Goal: Task Accomplishment & Management: Use online tool/utility

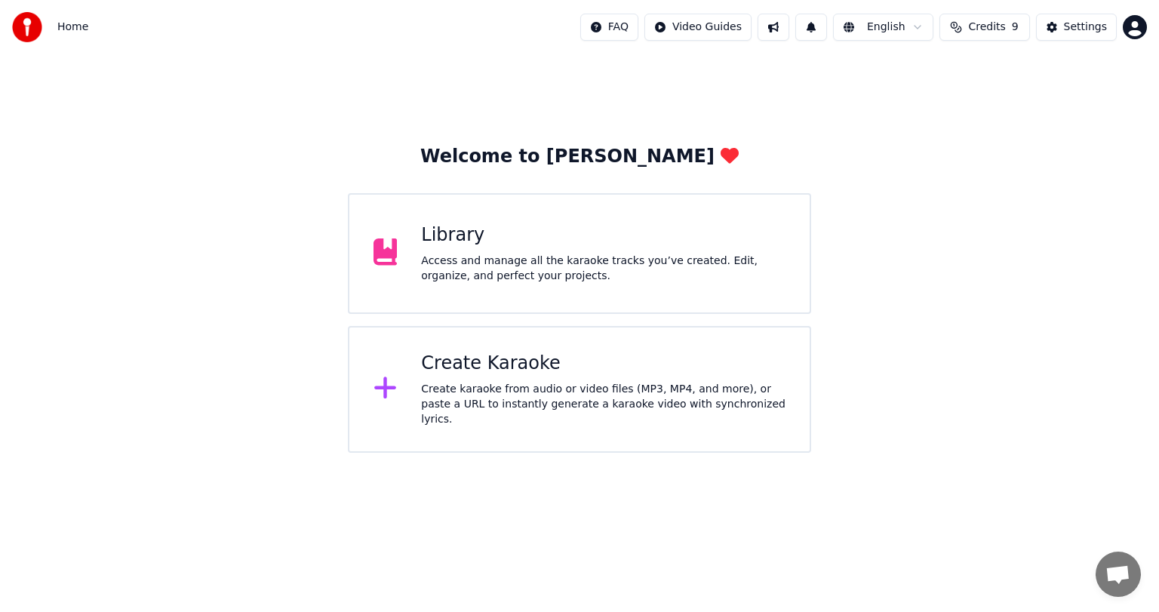
click at [454, 248] on div "Library Access and manage all the karaoke tracks you’ve created. Edit, organize…" at bounding box center [603, 253] width 365 height 60
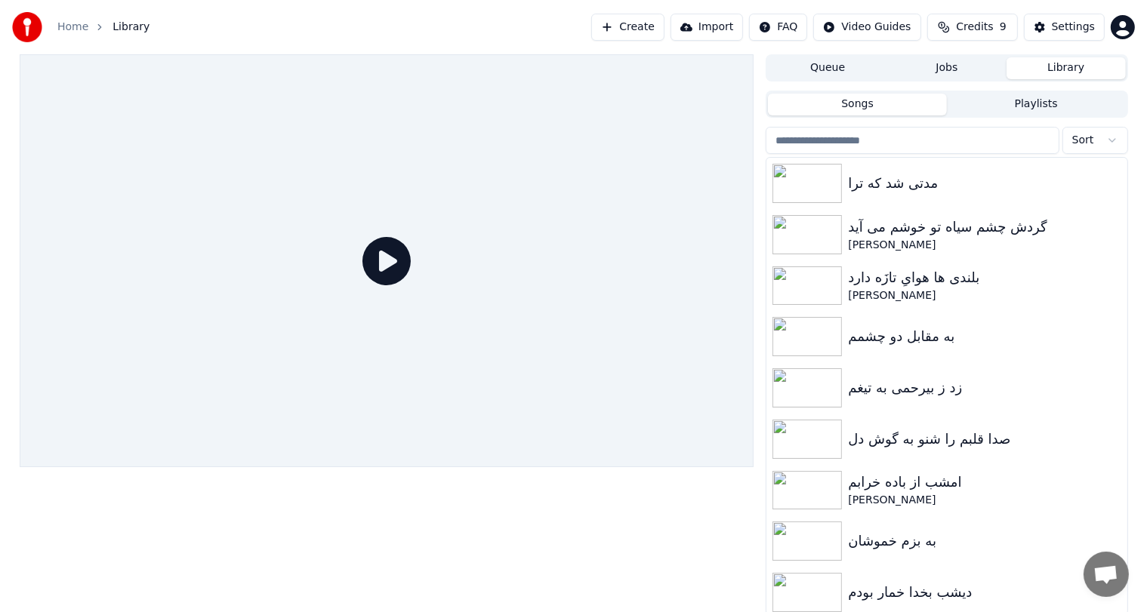
click at [664, 27] on button "Create" at bounding box center [627, 27] width 73 height 27
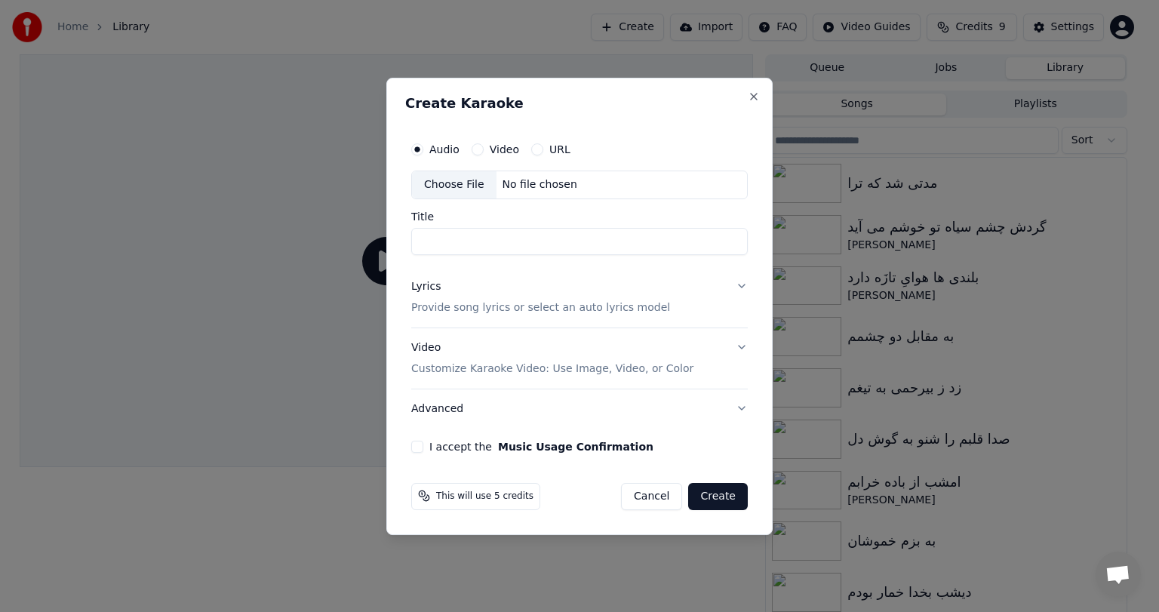
click at [520, 178] on div "No file chosen" at bounding box center [540, 184] width 87 height 15
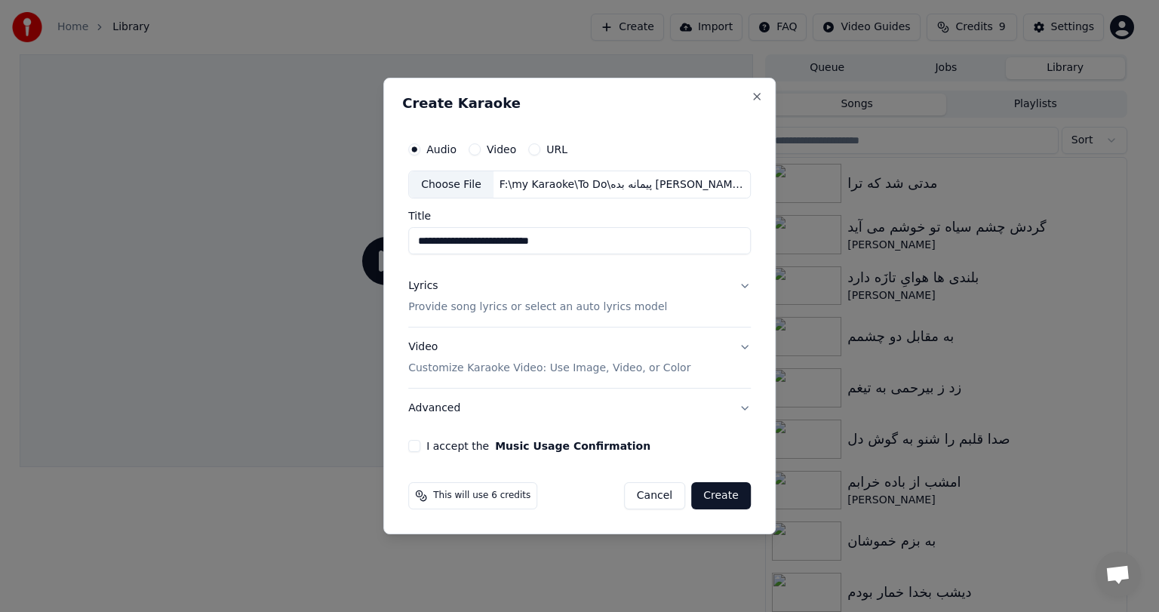
drag, startPoint x: 584, startPoint y: 237, endPoint x: 382, endPoint y: 220, distance: 203.0
click at [382, 220] on body "**********" at bounding box center [573, 306] width 1147 height 612
paste input
type input "**********"
click at [521, 301] on p "Provide song lyrics or select an auto lyrics model" at bounding box center [537, 307] width 259 height 15
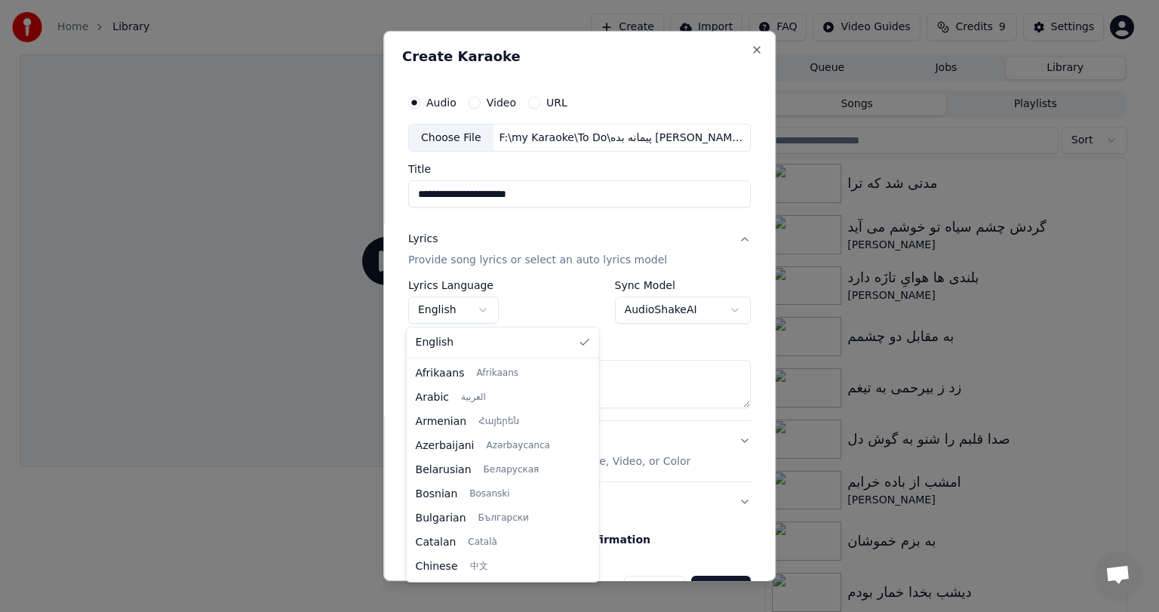
click at [466, 305] on body "**********" at bounding box center [573, 306] width 1147 height 612
select select "**"
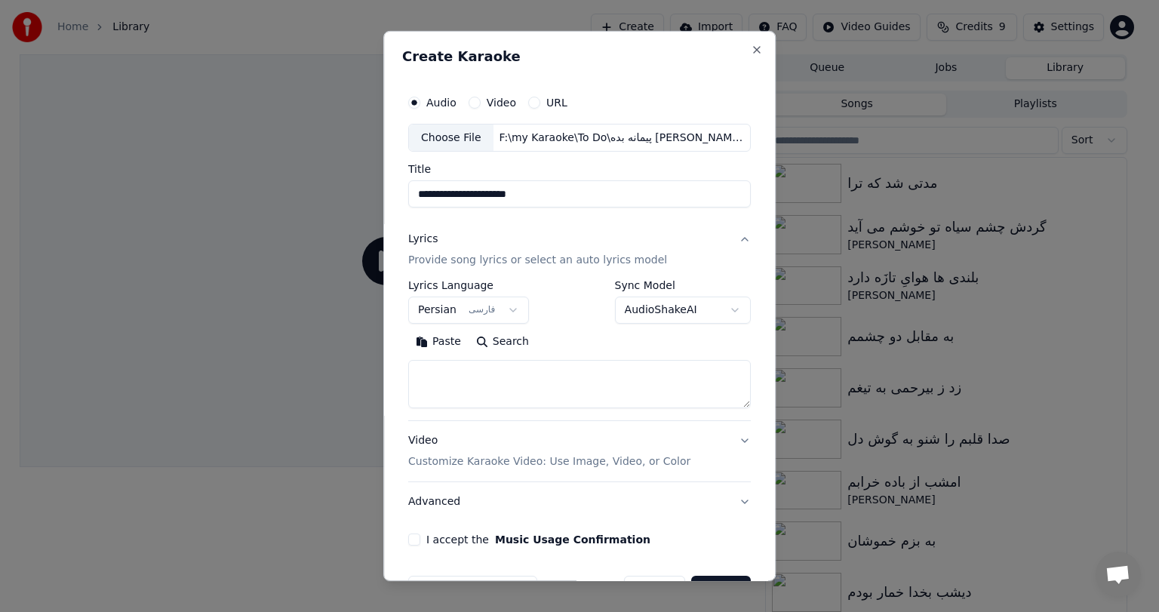
click at [433, 345] on button "Paste" at bounding box center [438, 343] width 60 height 24
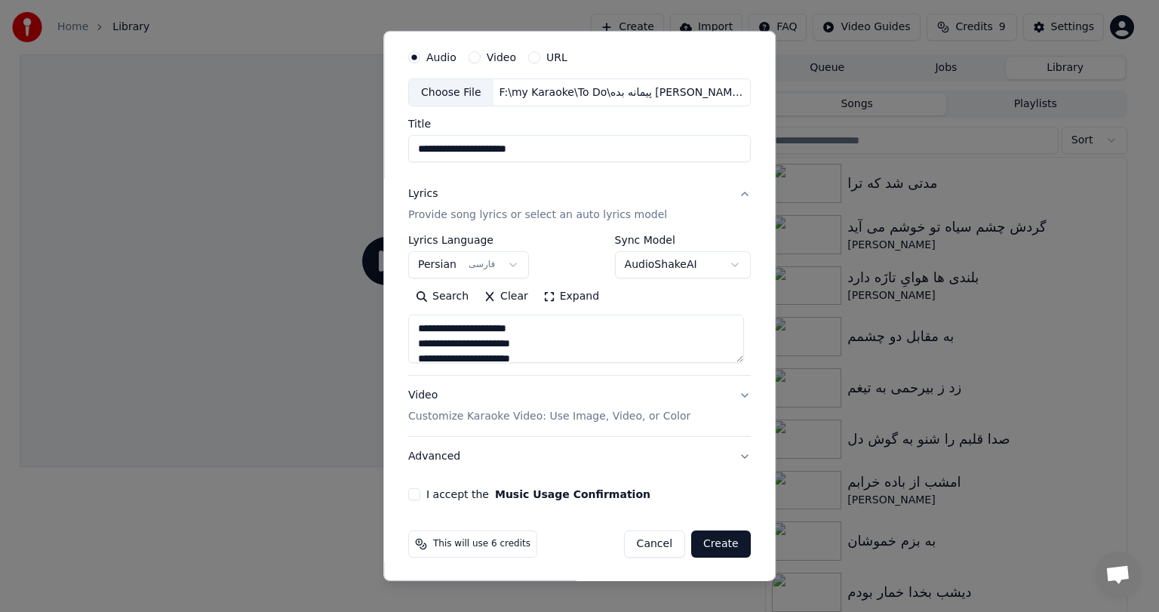
click at [473, 406] on div "Video Customize Karaoke Video: Use Image, Video, or Color" at bounding box center [549, 407] width 282 height 36
type textarea "**********"
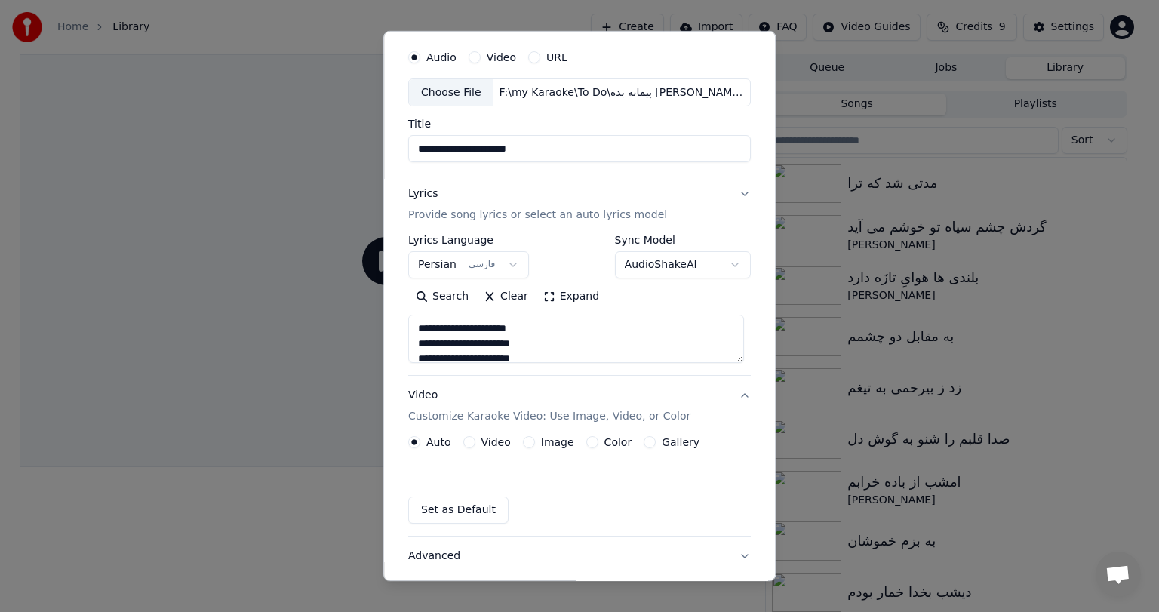
scroll to position [5, 0]
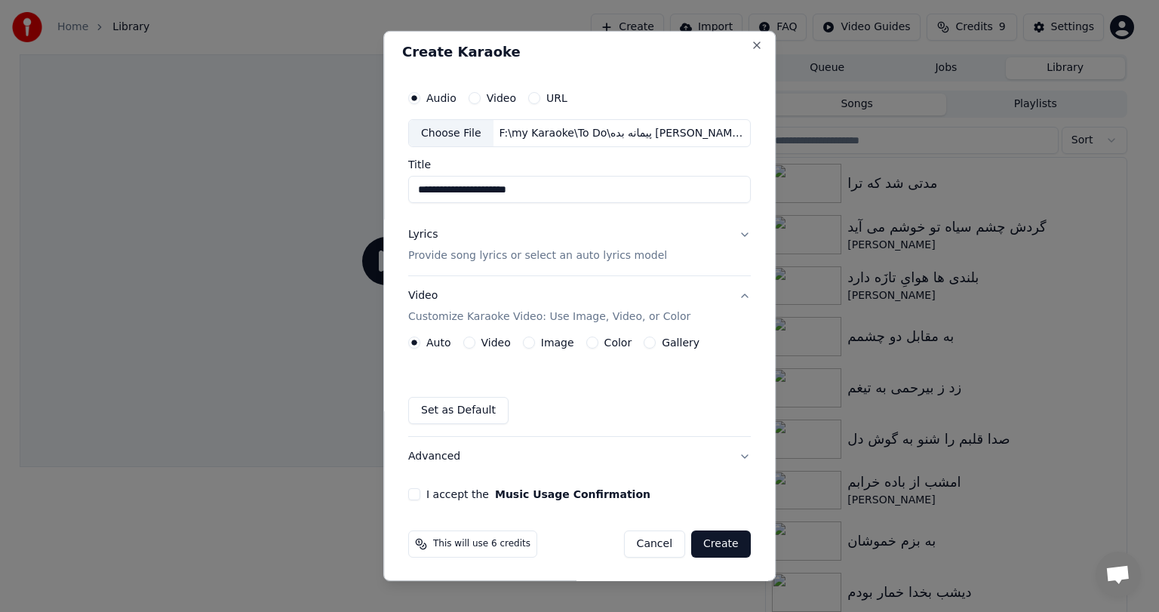
click at [541, 346] on label "Image" at bounding box center [557, 342] width 33 height 11
click at [535, 346] on button "Image" at bounding box center [529, 343] width 12 height 12
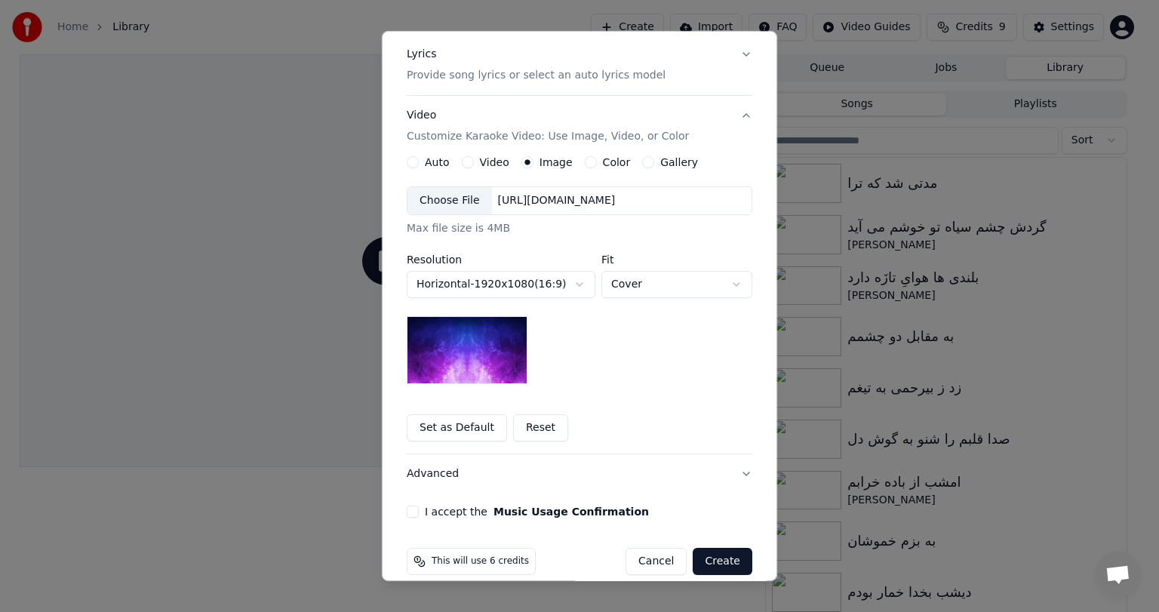
scroll to position [186, 0]
click at [565, 196] on div "[URL][DOMAIN_NAME]" at bounding box center [557, 199] width 130 height 15
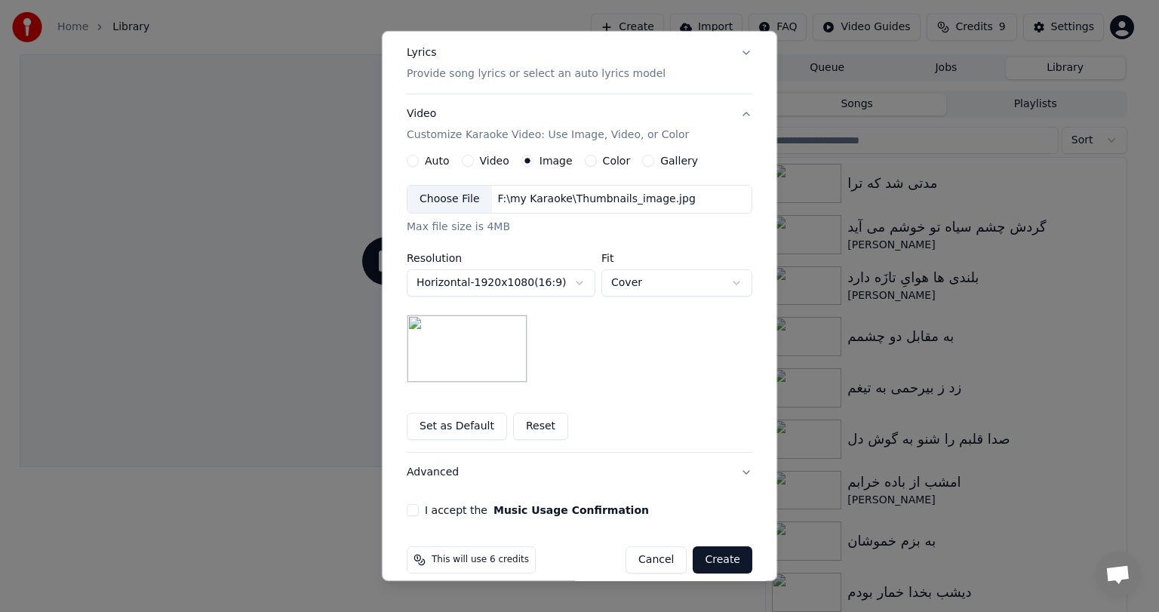
scroll to position [202, 0]
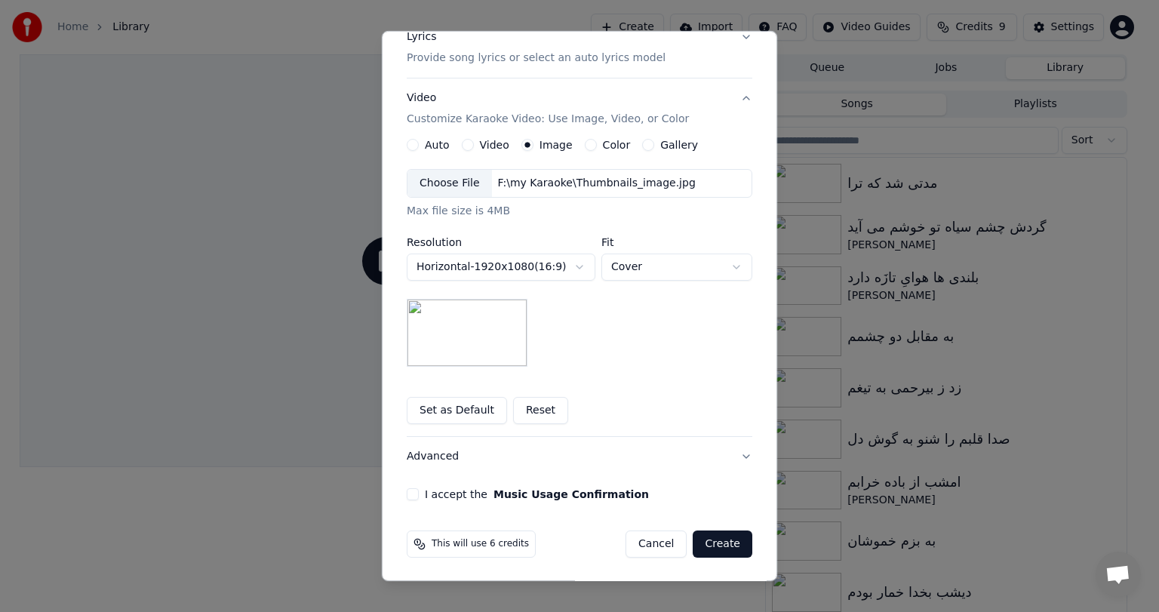
click at [443, 410] on button "Set as Default" at bounding box center [457, 410] width 100 height 27
click at [407, 496] on button "I accept the Music Usage Confirmation" at bounding box center [413, 494] width 12 height 12
click at [721, 540] on button "Create" at bounding box center [723, 544] width 60 height 27
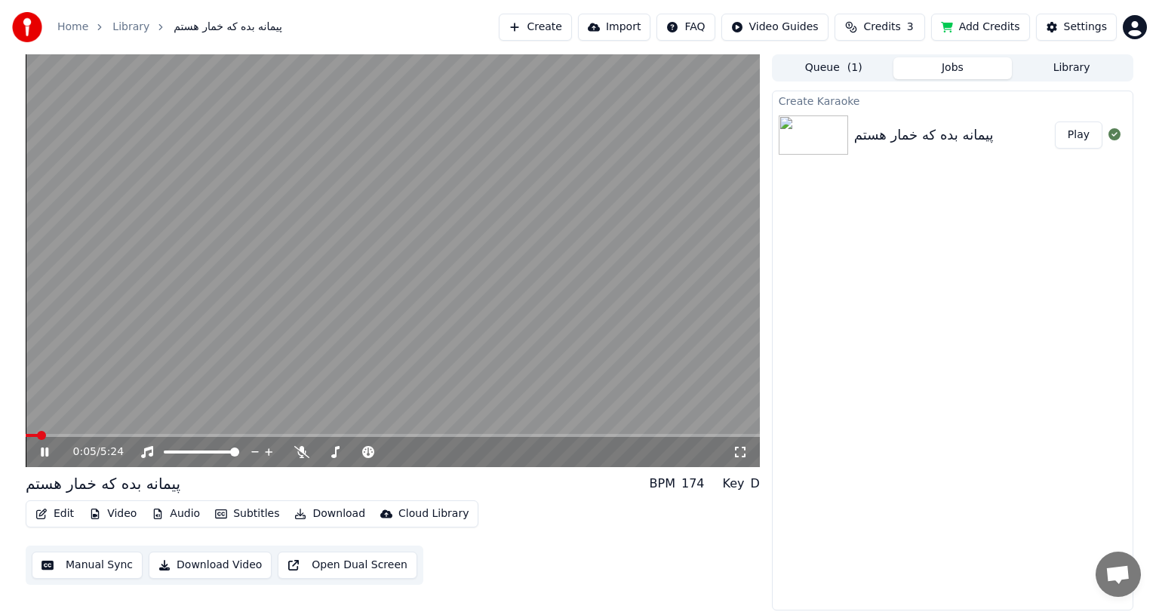
click at [54, 451] on icon at bounding box center [55, 452] width 35 height 12
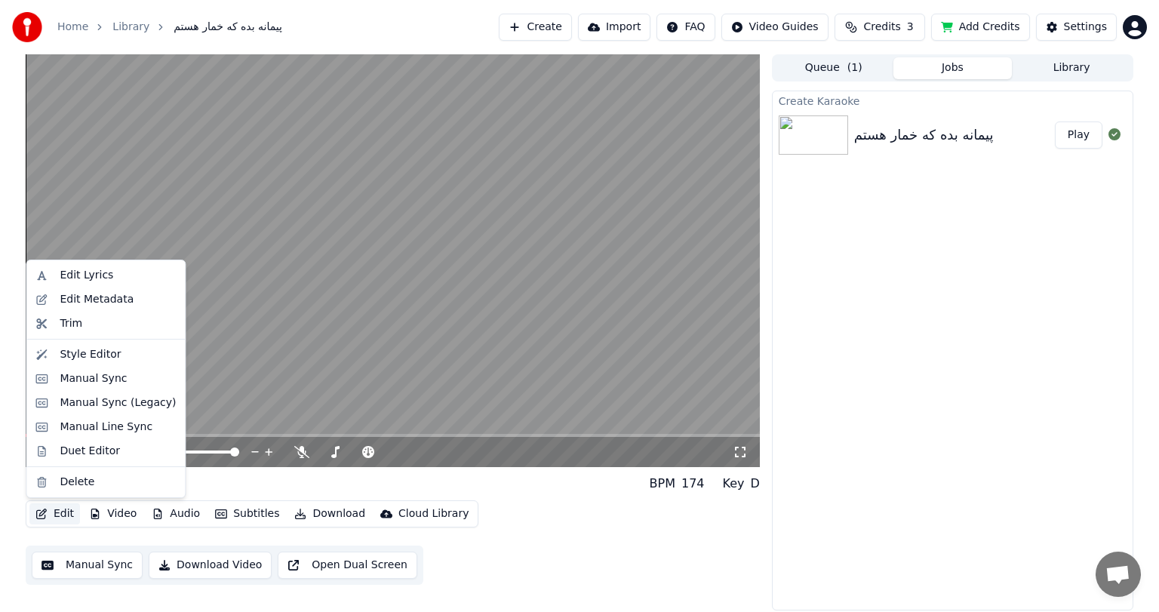
click at [60, 511] on button "Edit" at bounding box center [54, 513] width 51 height 21
click at [82, 303] on div "Edit Metadata" at bounding box center [97, 299] width 74 height 15
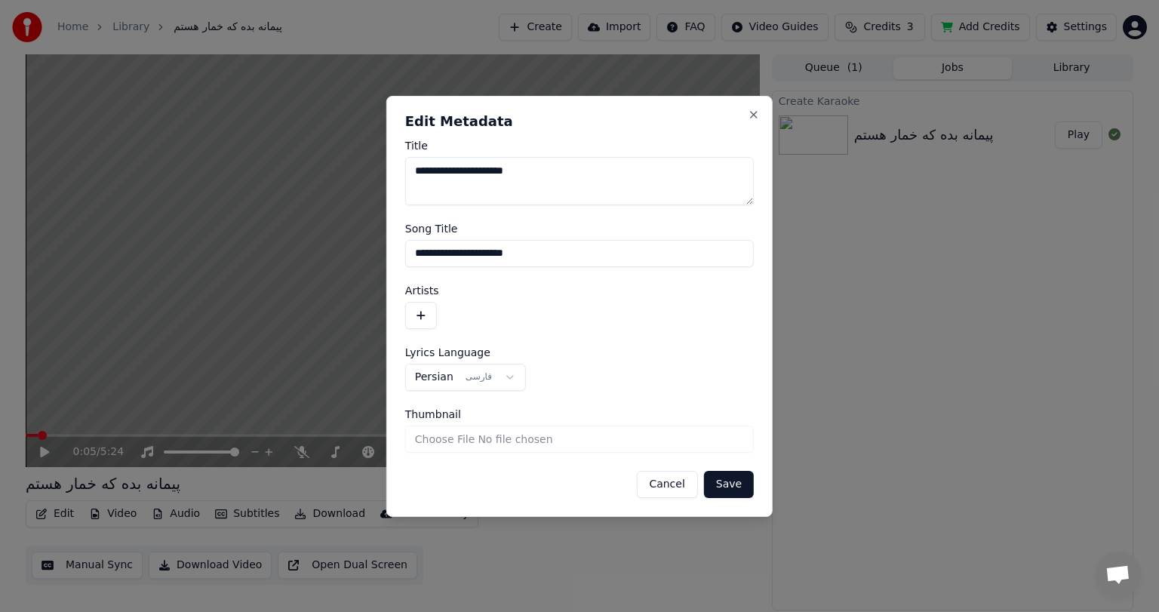
click at [411, 311] on button "button" at bounding box center [421, 315] width 32 height 27
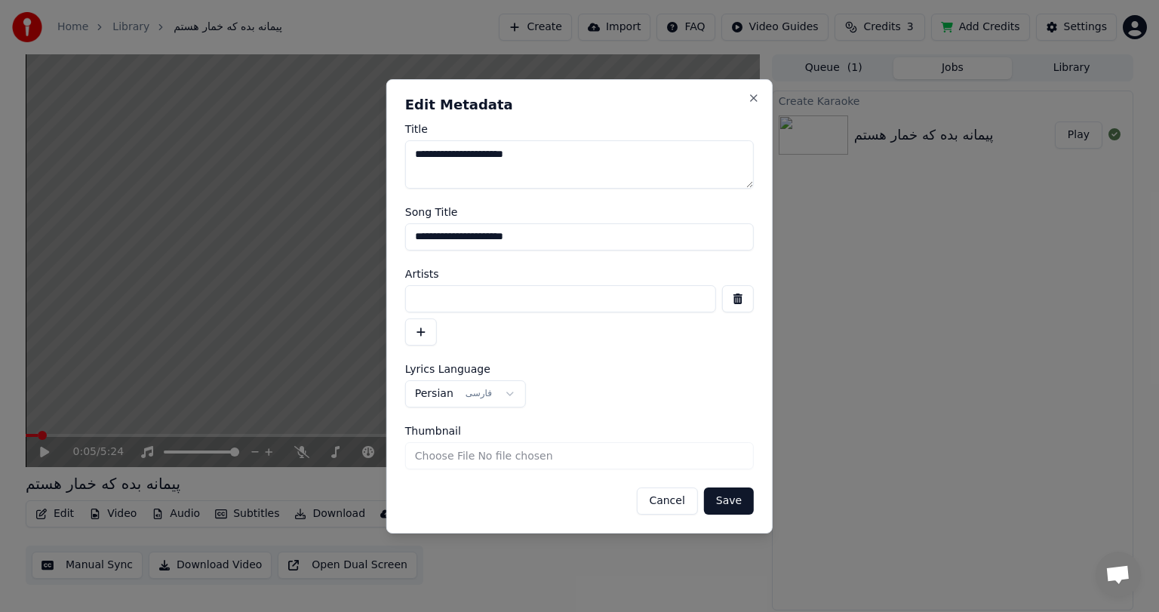
click at [473, 299] on input at bounding box center [560, 298] width 311 height 27
type input "*"
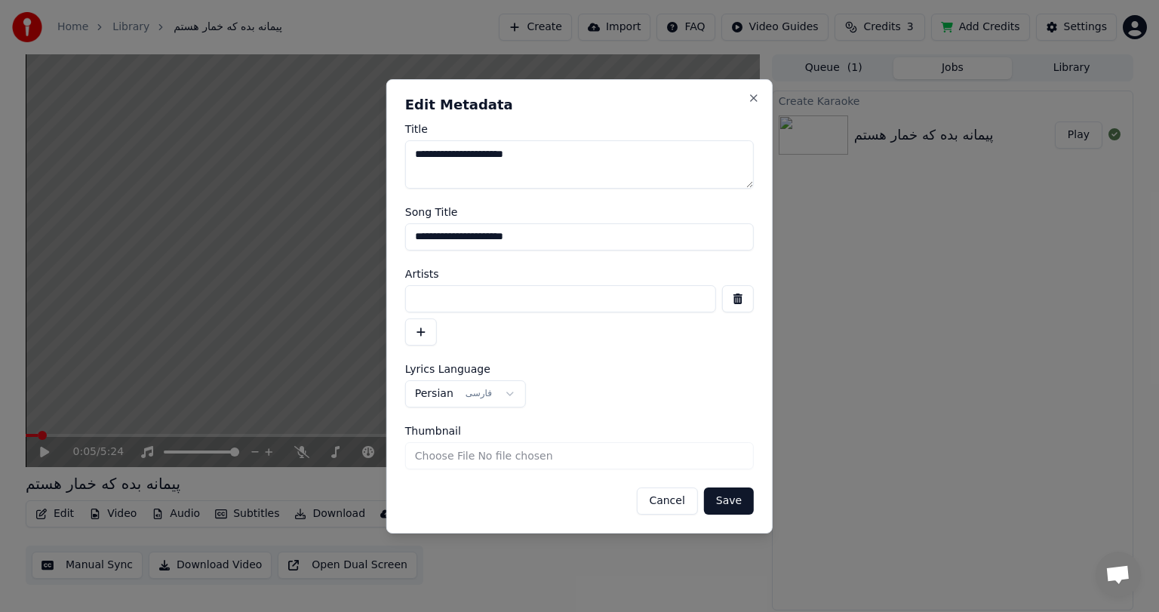
type input "*"
type input "*********"
click at [732, 498] on button "Save" at bounding box center [729, 501] width 50 height 27
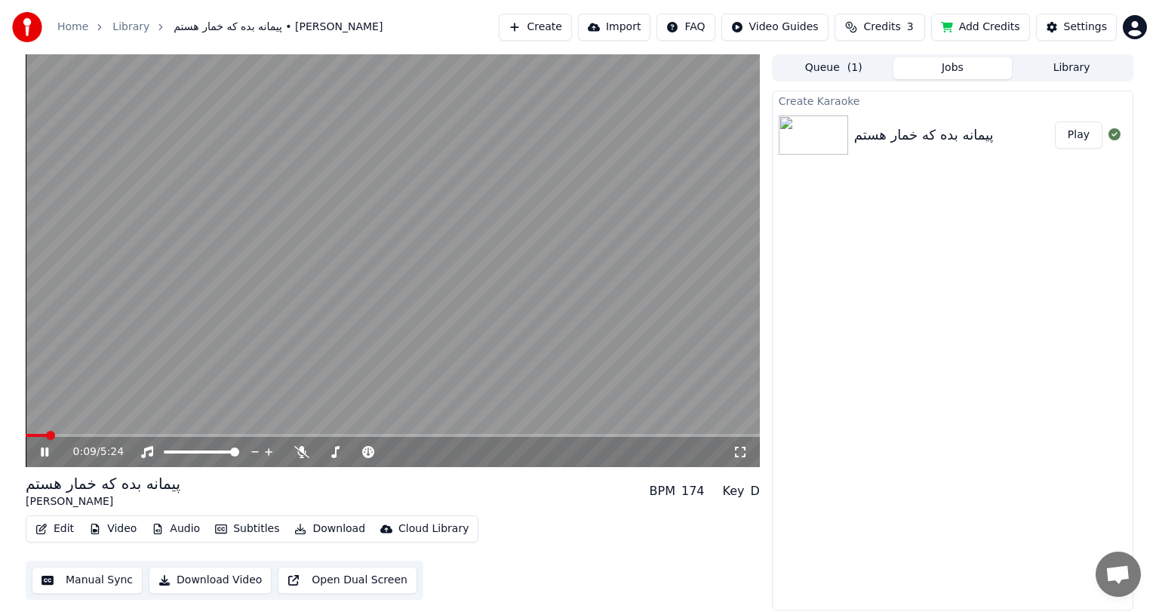
click at [45, 456] on icon at bounding box center [45, 452] width 8 height 9
click at [26, 437] on span at bounding box center [30, 435] width 9 height 9
click at [47, 453] on icon at bounding box center [44, 452] width 9 height 11
click at [305, 453] on icon at bounding box center [301, 452] width 15 height 12
click at [26, 438] on span at bounding box center [30, 435] width 9 height 9
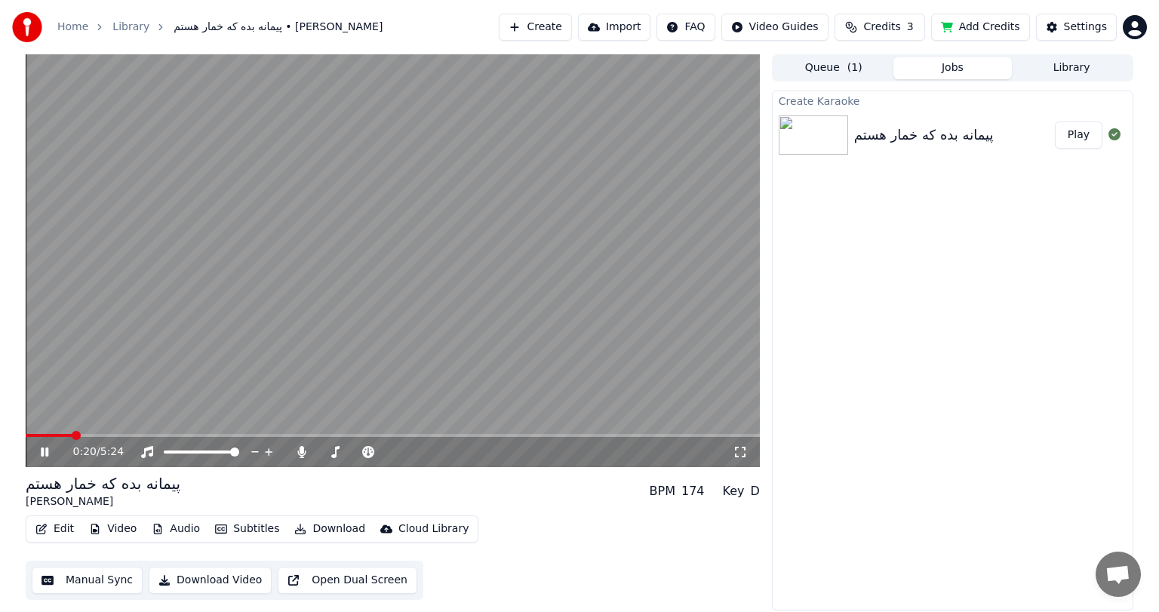
click at [43, 452] on icon at bounding box center [45, 452] width 8 height 9
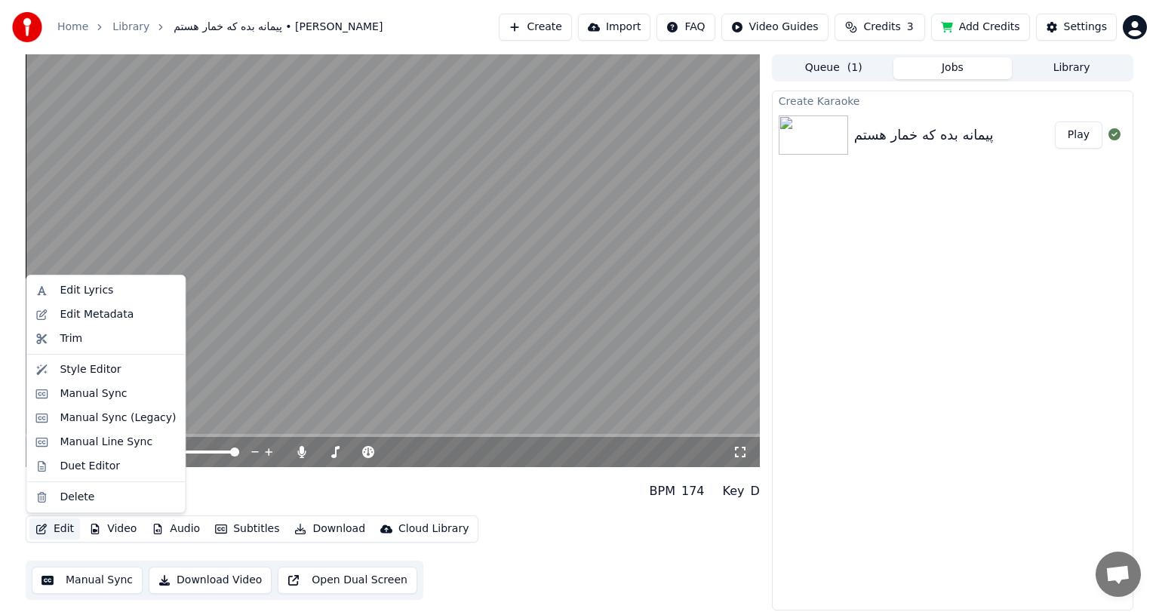
click at [60, 529] on button "Edit" at bounding box center [54, 529] width 51 height 21
click at [91, 387] on div "Manual Sync" at bounding box center [93, 393] width 67 height 15
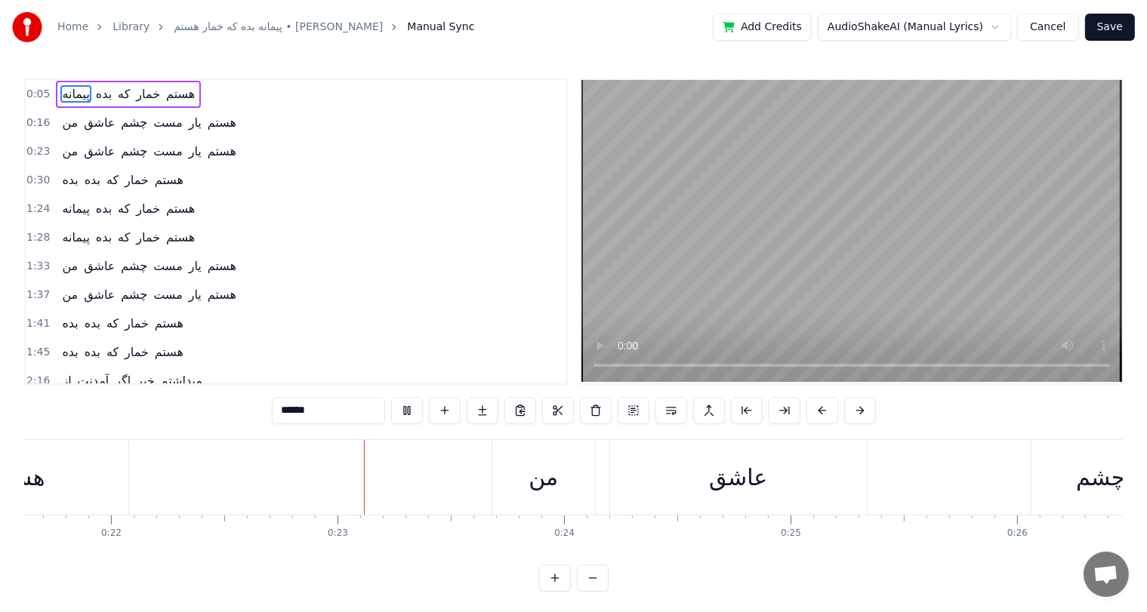
scroll to position [0, 5045]
click at [392, 281] on div "1:37 من عاشق چشم مست یار هستم" at bounding box center [296, 295] width 540 height 29
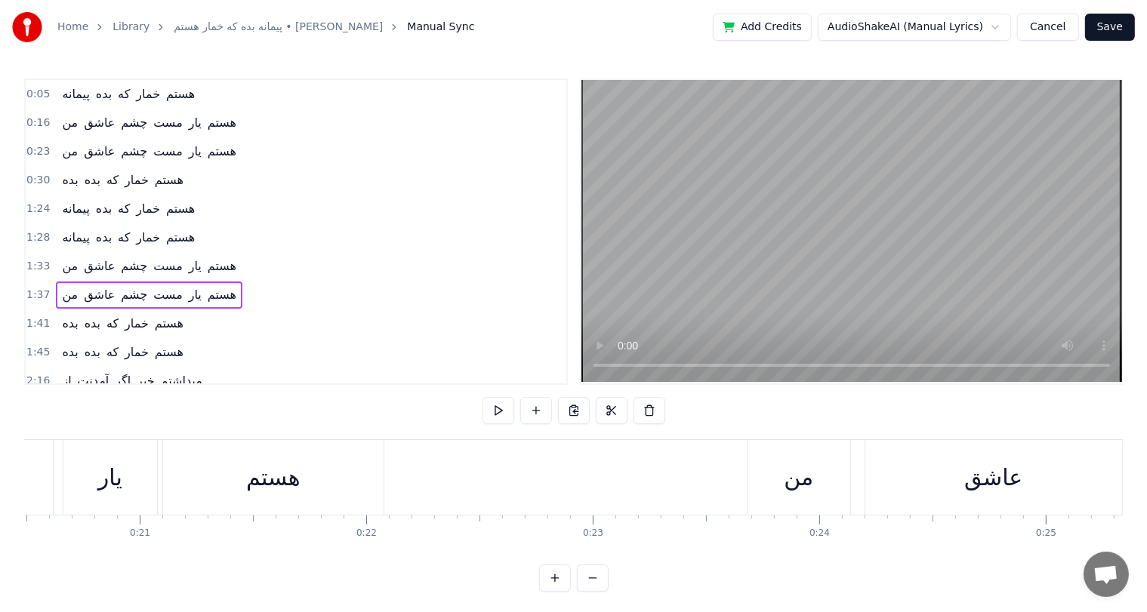
scroll to position [0, 4616]
click at [281, 474] on div "هستم" at bounding box center [297, 477] width 54 height 34
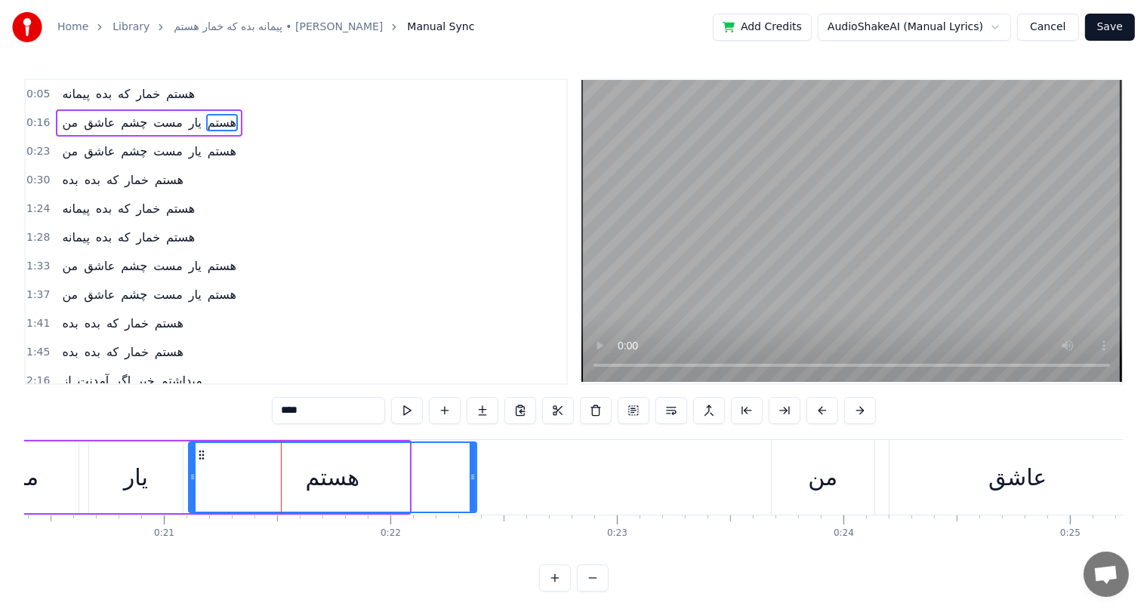
drag, startPoint x: 405, startPoint y: 480, endPoint x: 472, endPoint y: 481, distance: 67.2
click at [472, 481] on icon at bounding box center [472, 477] width 6 height 12
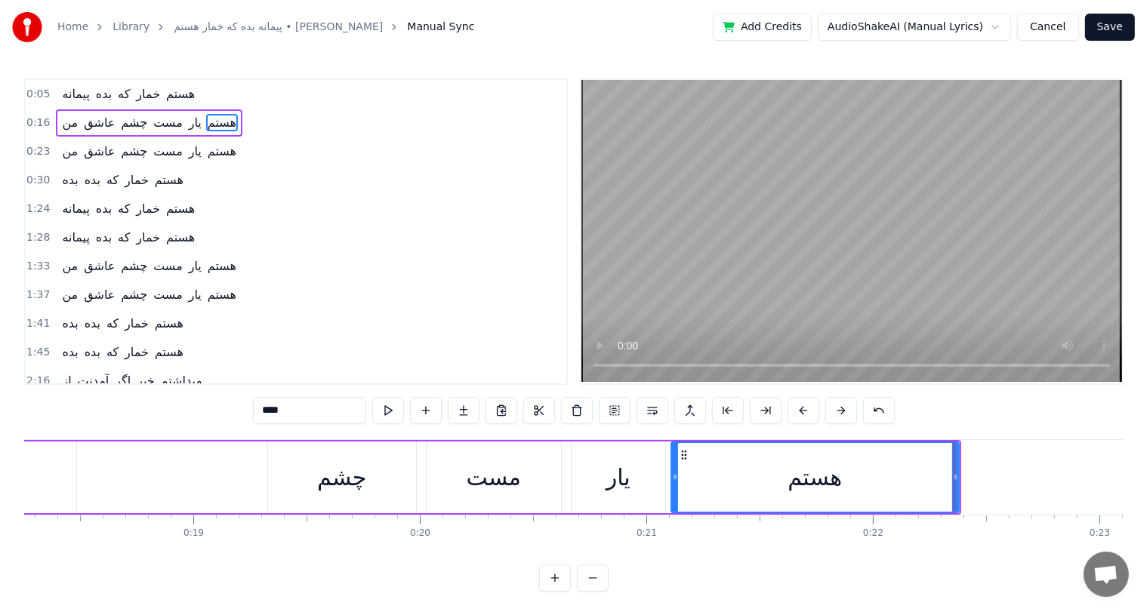
scroll to position [0, 4132]
click at [136, 474] on div "من عاشق چشم مست یار هستم" at bounding box center [324, 477] width 1275 height 75
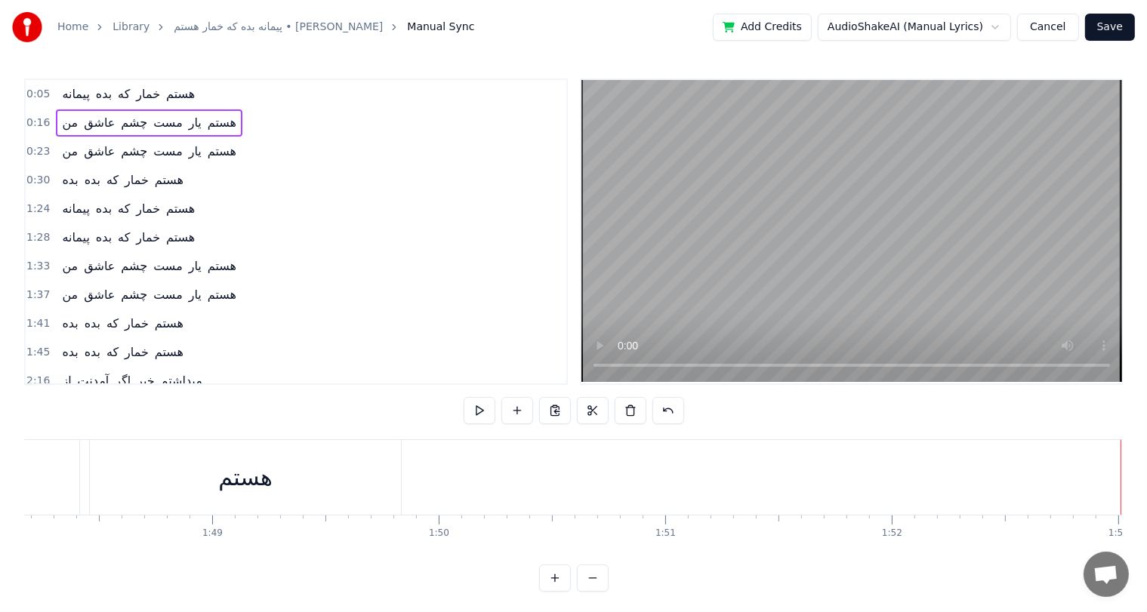
scroll to position [0, 24492]
click at [254, 484] on div "هستم" at bounding box center [247, 477] width 54 height 34
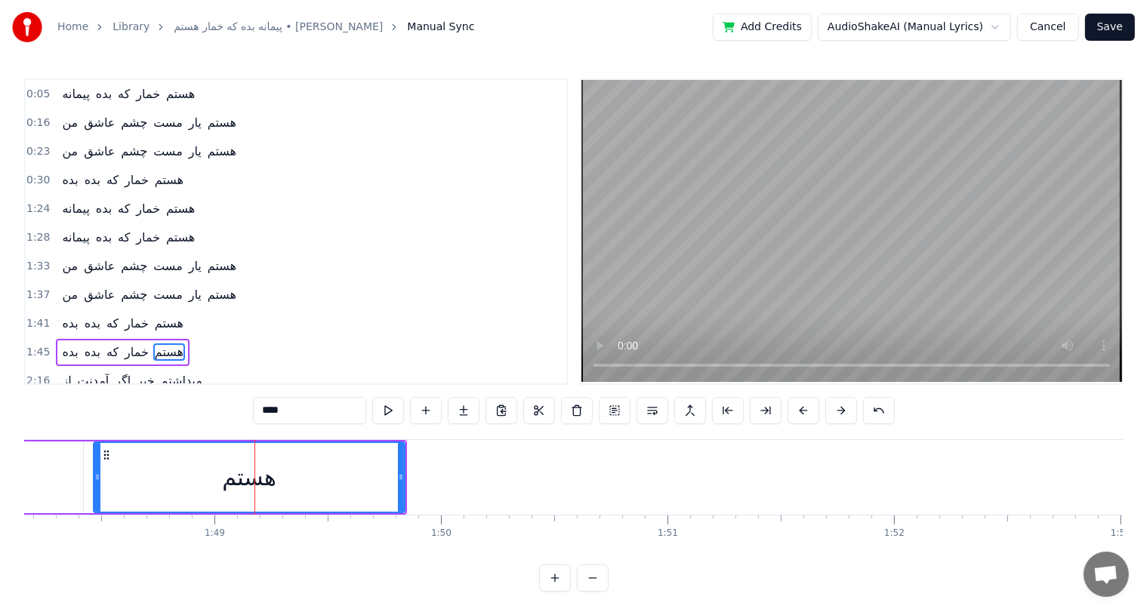
scroll to position [112, 0]
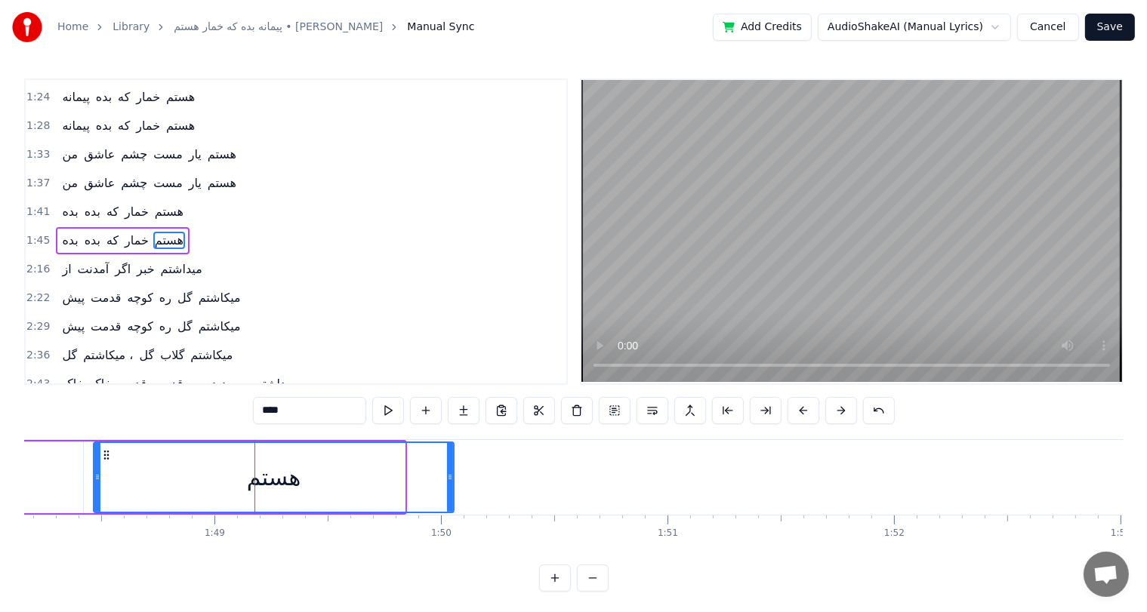
drag, startPoint x: 399, startPoint y: 473, endPoint x: 457, endPoint y: 473, distance: 58.1
click at [453, 473] on icon at bounding box center [450, 477] width 6 height 12
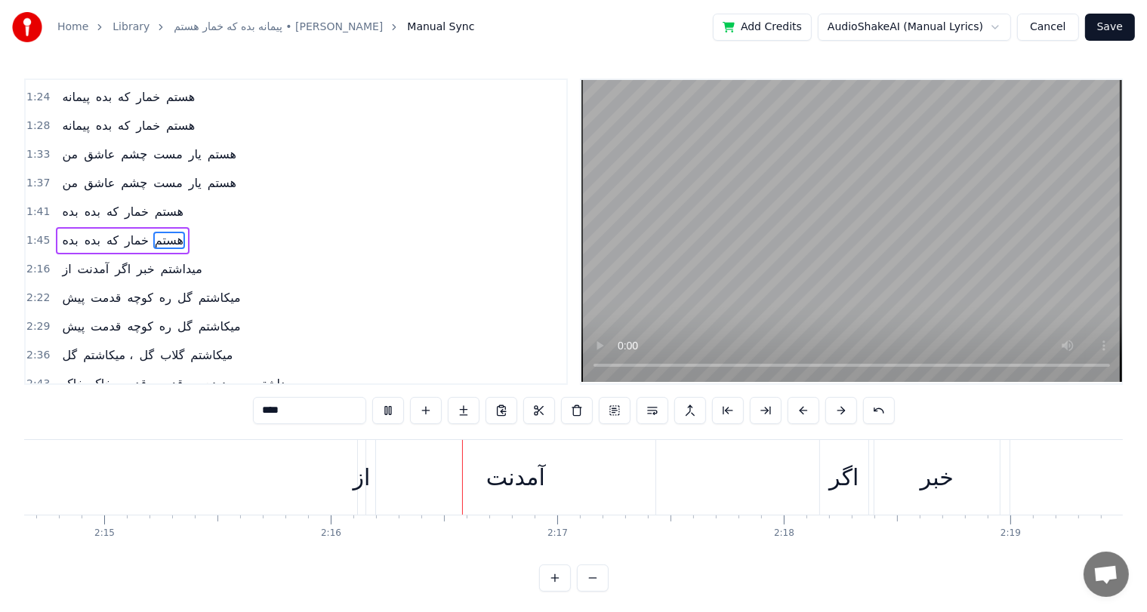
scroll to position [0, 30726]
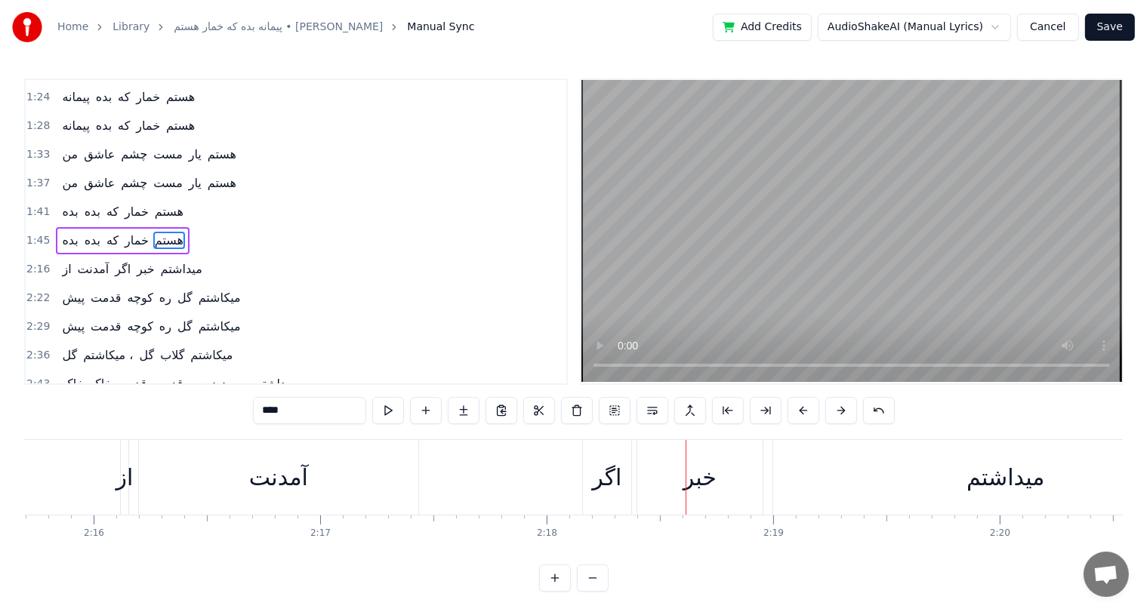
click at [605, 482] on div "اگر" at bounding box center [606, 477] width 29 height 34
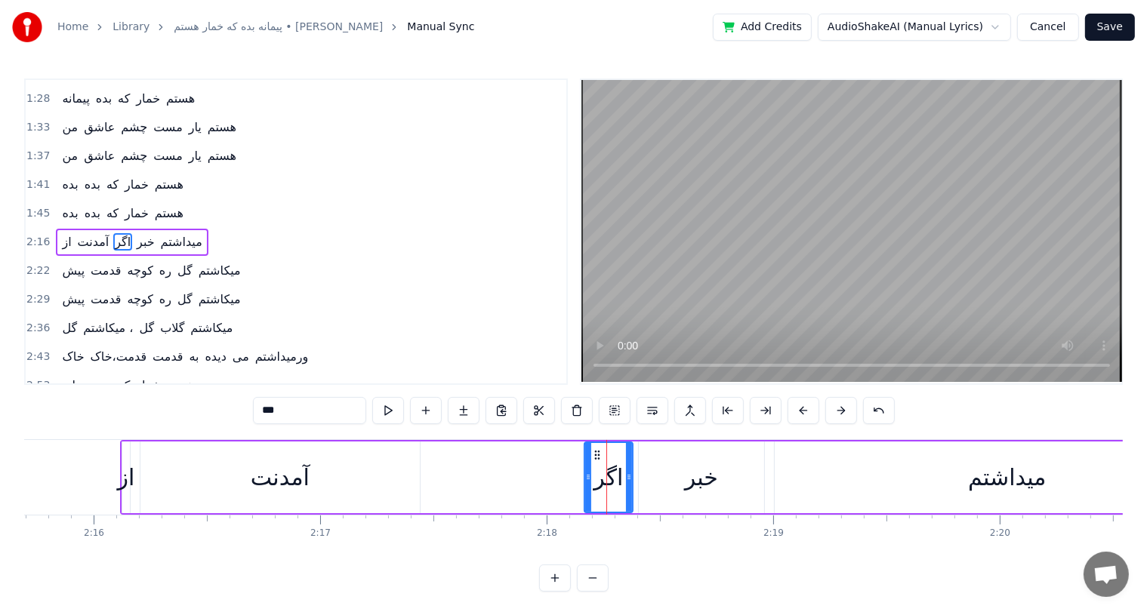
click at [287, 477] on div "آمدنت" at bounding box center [280, 477] width 59 height 34
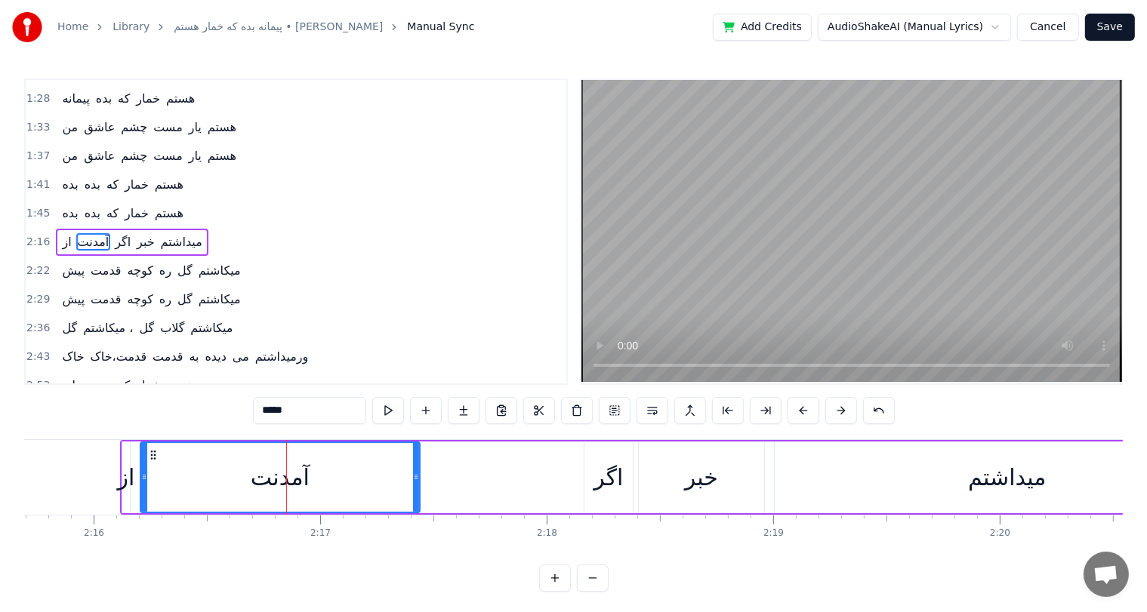
click at [601, 480] on div "اگر" at bounding box center [607, 477] width 29 height 34
type input "***"
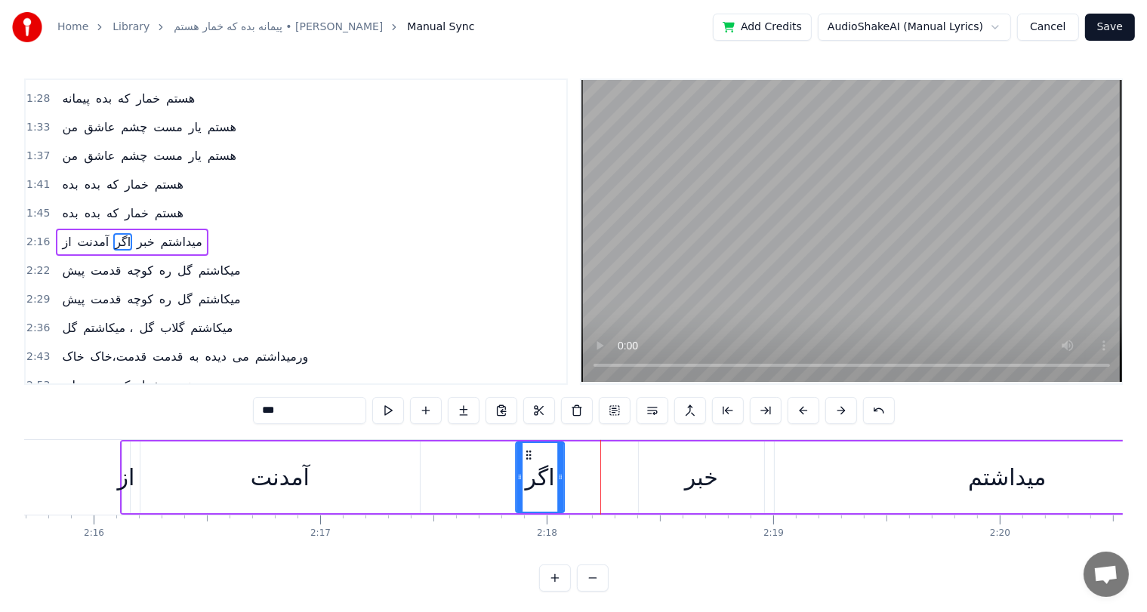
drag, startPoint x: 595, startPoint y: 453, endPoint x: 527, endPoint y: 452, distance: 67.9
click at [527, 452] on icon at bounding box center [528, 455] width 12 height 12
drag, startPoint x: 559, startPoint y: 472, endPoint x: 627, endPoint y: 472, distance: 67.9
click at [624, 472] on icon at bounding box center [621, 477] width 6 height 12
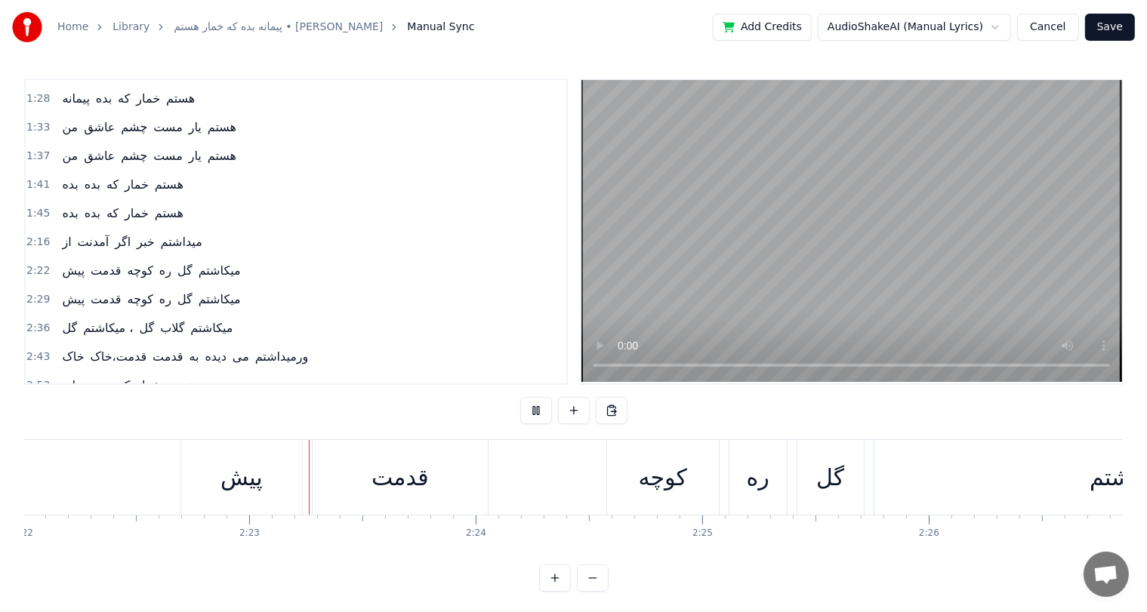
scroll to position [0, 32215]
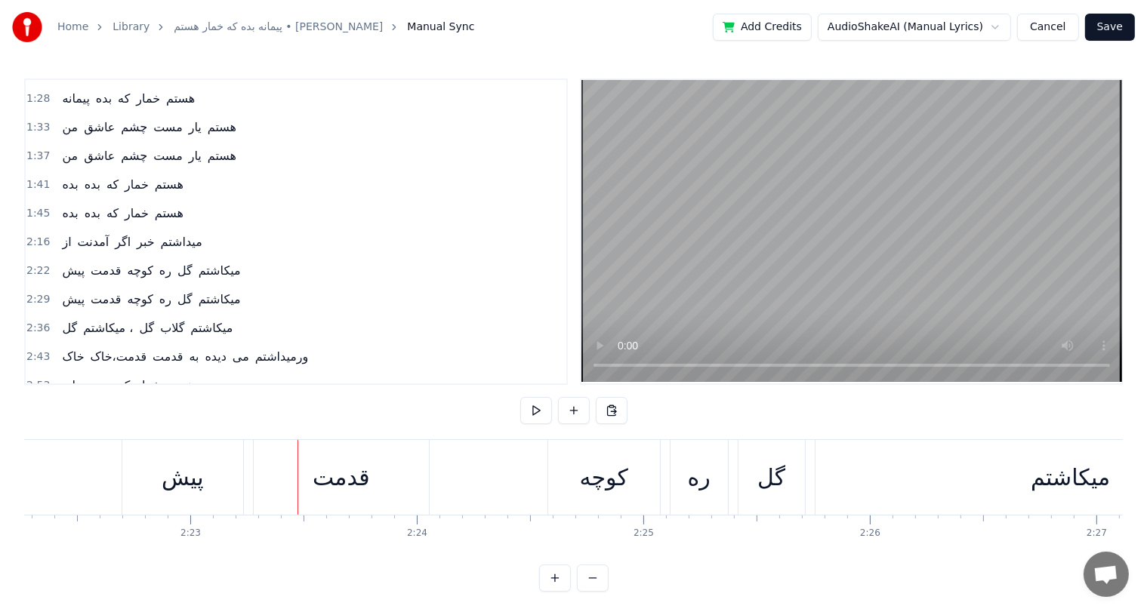
click at [591, 471] on div "کوچه" at bounding box center [604, 477] width 48 height 34
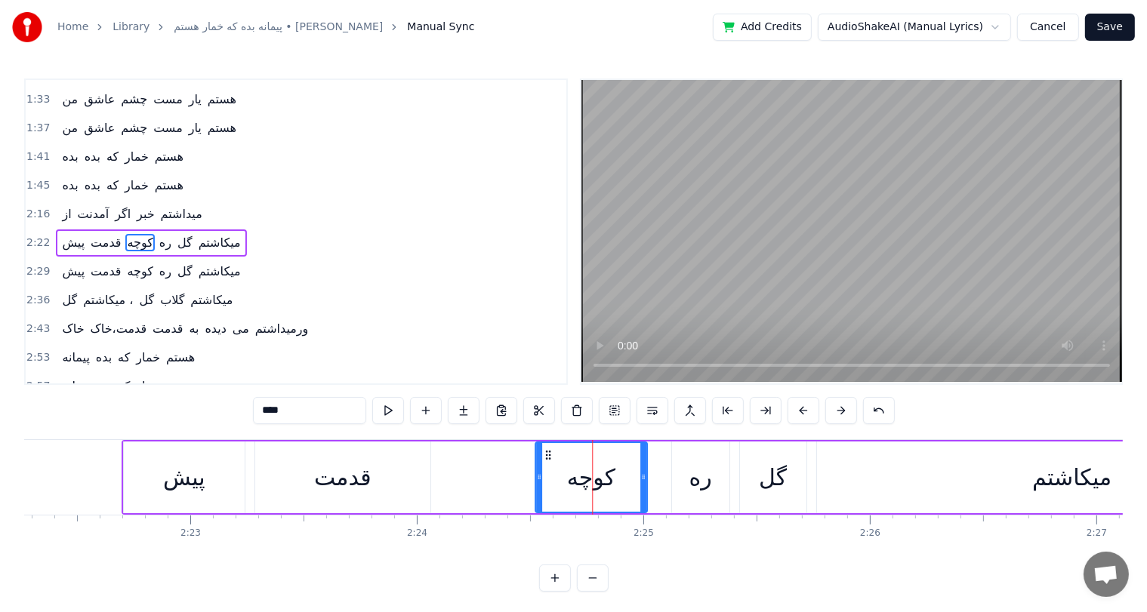
drag, startPoint x: 559, startPoint y: 454, endPoint x: 543, endPoint y: 454, distance: 15.1
click at [543, 454] on icon at bounding box center [548, 455] width 12 height 12
click at [362, 475] on div "قدمت" at bounding box center [342, 477] width 57 height 34
type input "****"
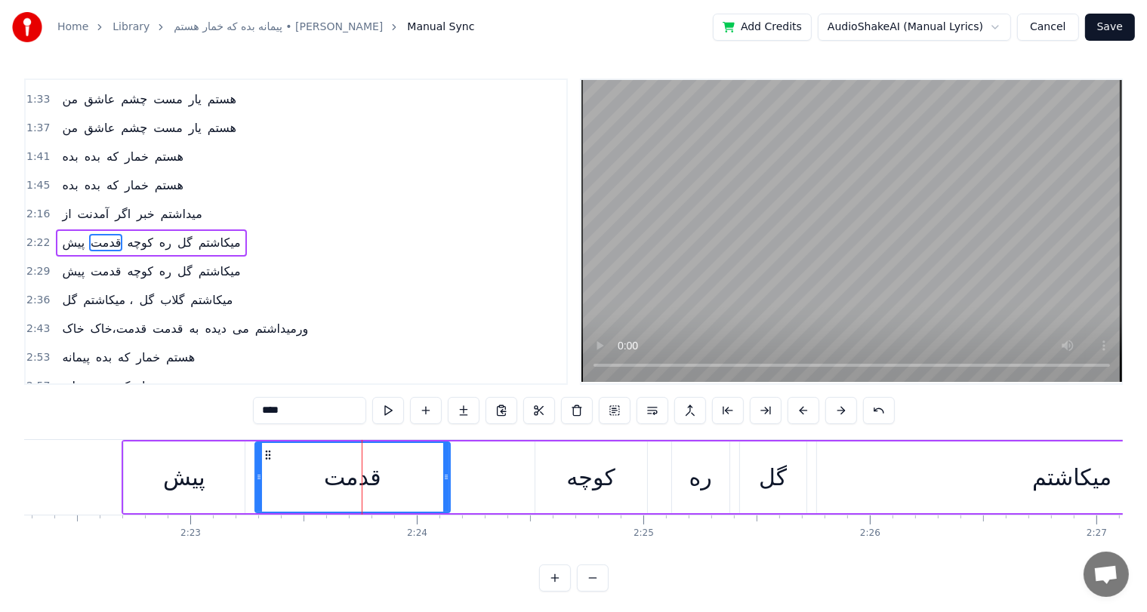
drag, startPoint x: 426, startPoint y: 474, endPoint x: 445, endPoint y: 474, distance: 19.6
click at [445, 474] on icon at bounding box center [446, 477] width 6 height 12
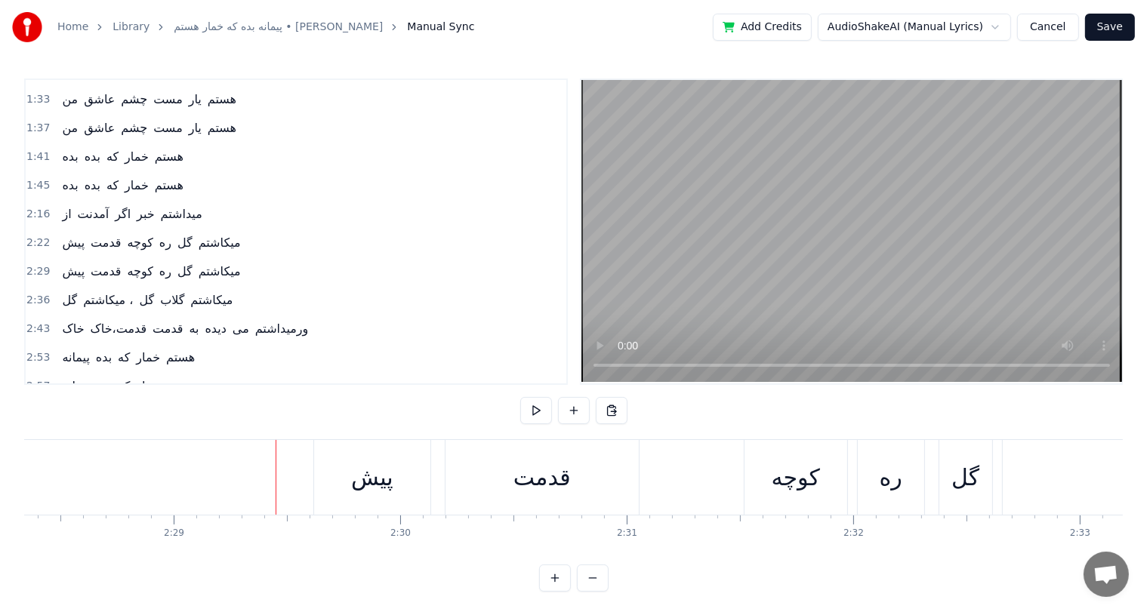
scroll to position [0, 33590]
click at [785, 474] on div "کوچه" at bounding box center [795, 477] width 48 height 34
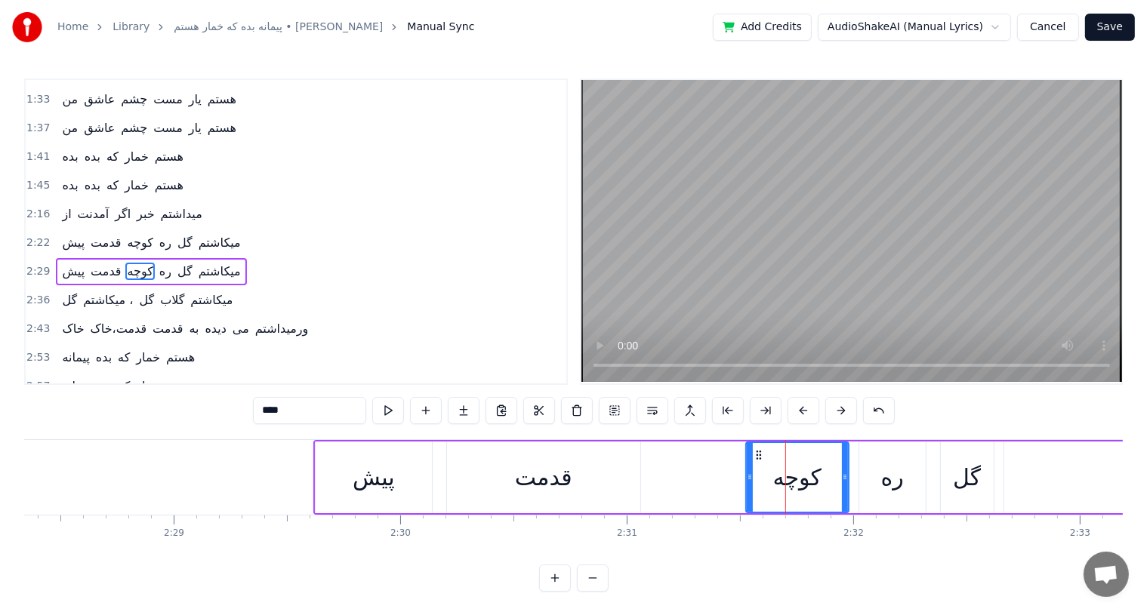
scroll to position [195, 0]
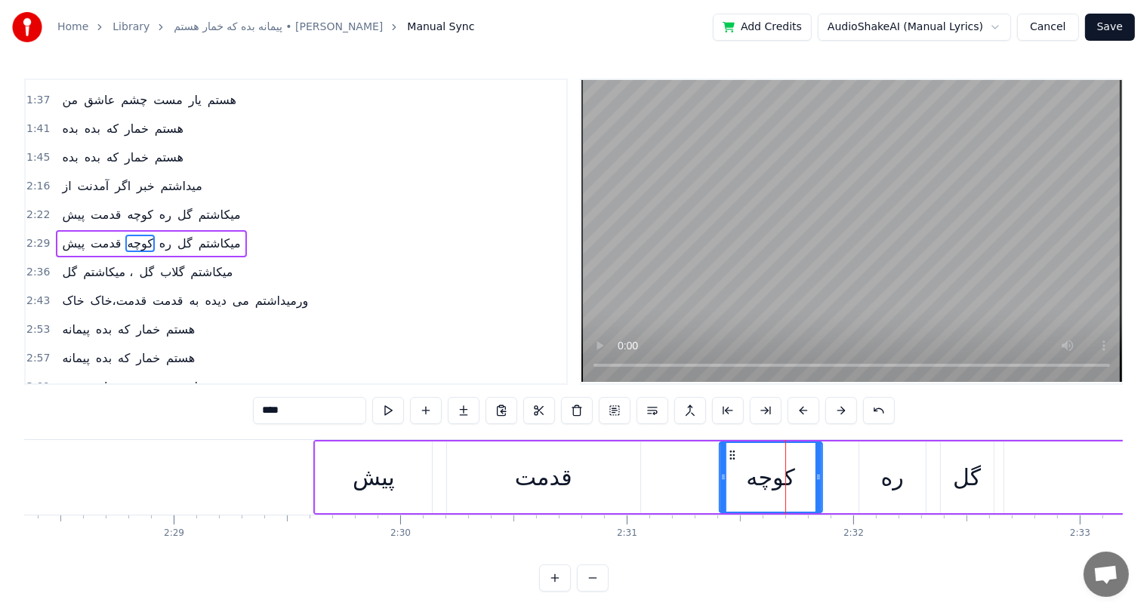
drag, startPoint x: 758, startPoint y: 454, endPoint x: 731, endPoint y: 463, distance: 28.4
click at [731, 463] on div "کوچه" at bounding box center [770, 477] width 101 height 69
drag, startPoint x: 819, startPoint y: 474, endPoint x: 833, endPoint y: 476, distance: 14.4
click at [833, 476] on icon at bounding box center [833, 477] width 6 height 12
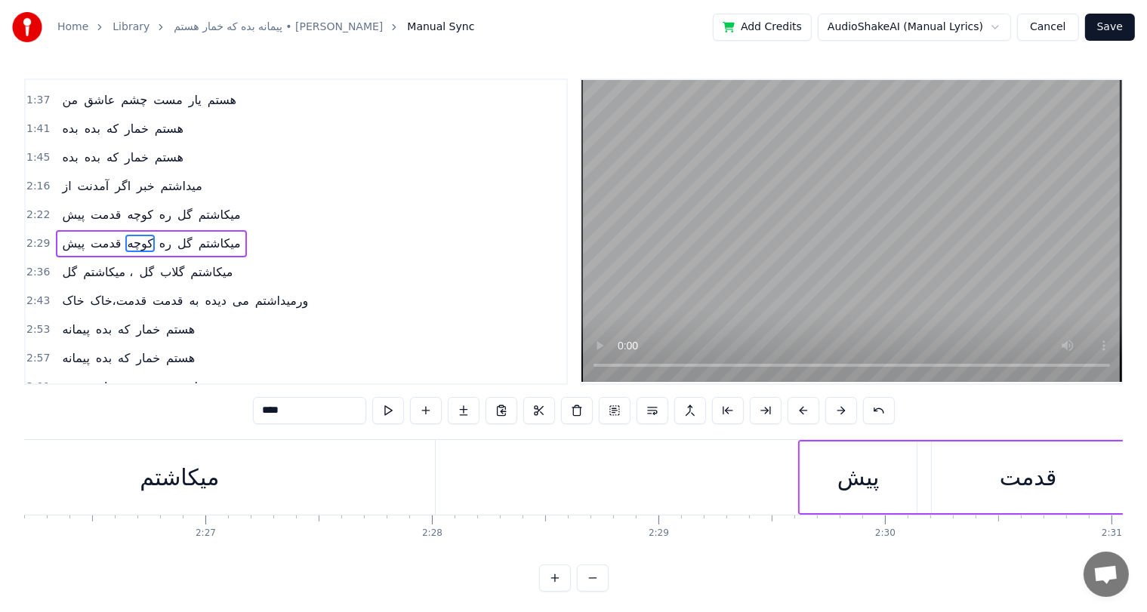
scroll to position [0, 33056]
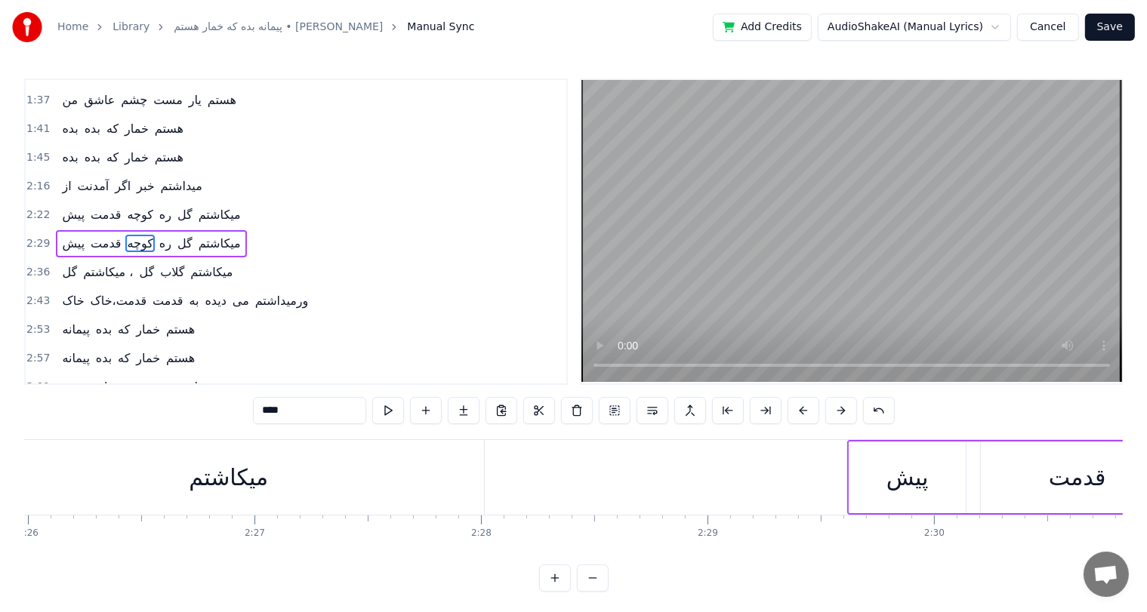
click at [473, 477] on div "میکاشتم" at bounding box center [229, 477] width 510 height 75
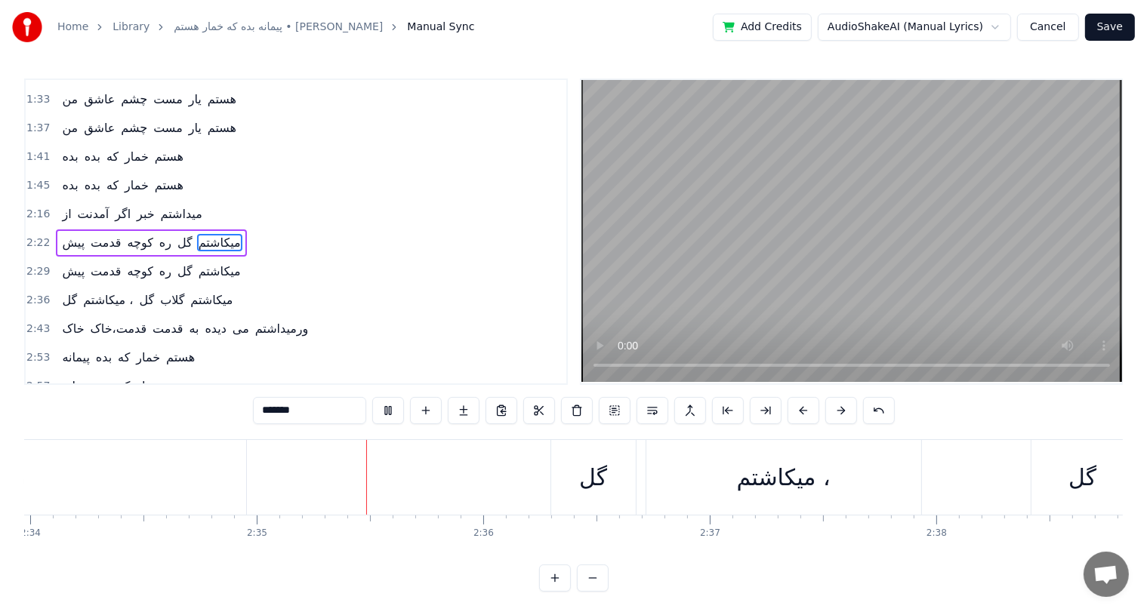
scroll to position [0, 35015]
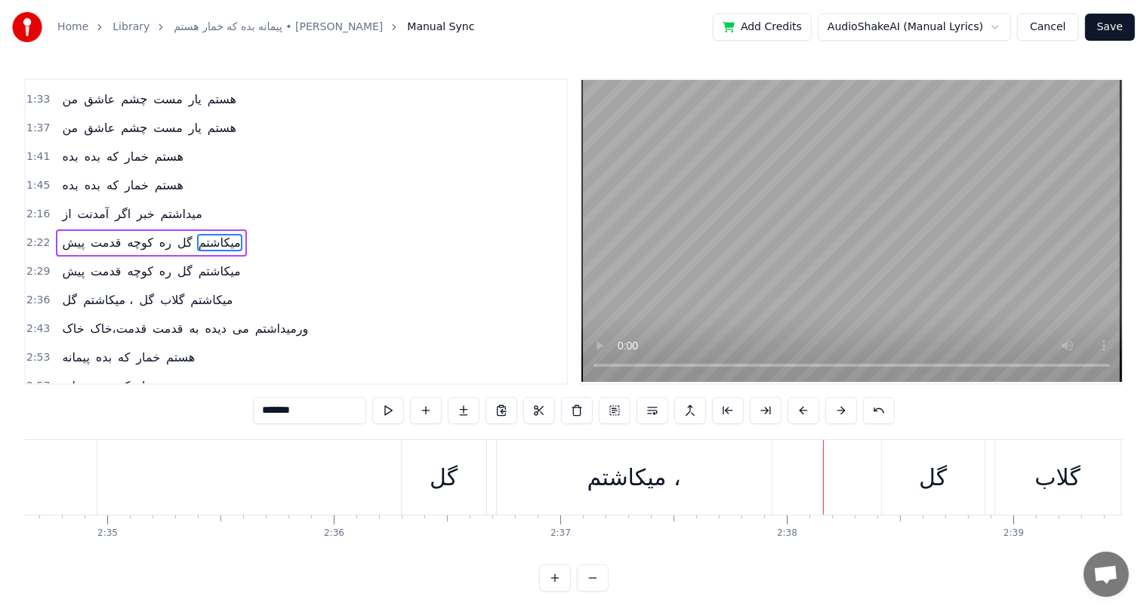
click at [940, 489] on div "گل" at bounding box center [933, 477] width 28 height 34
type input "**"
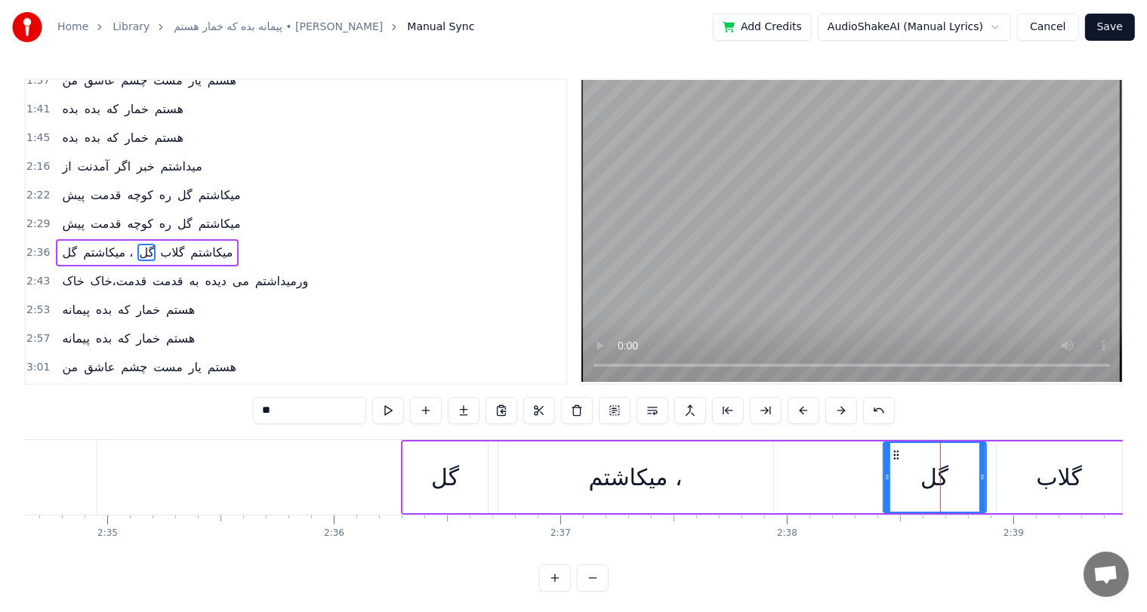
scroll to position [223, 0]
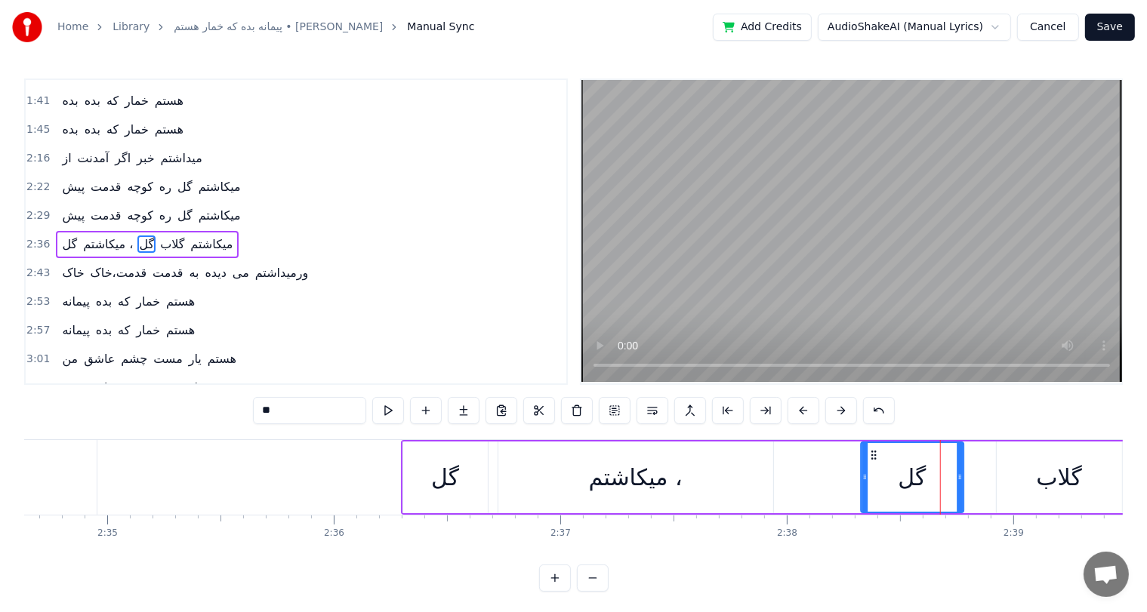
drag, startPoint x: 894, startPoint y: 454, endPoint x: 872, endPoint y: 459, distance: 22.4
click at [872, 459] on icon at bounding box center [873, 455] width 12 height 12
drag, startPoint x: 959, startPoint y: 474, endPoint x: 974, endPoint y: 474, distance: 15.9
click at [974, 474] on icon at bounding box center [974, 477] width 6 height 12
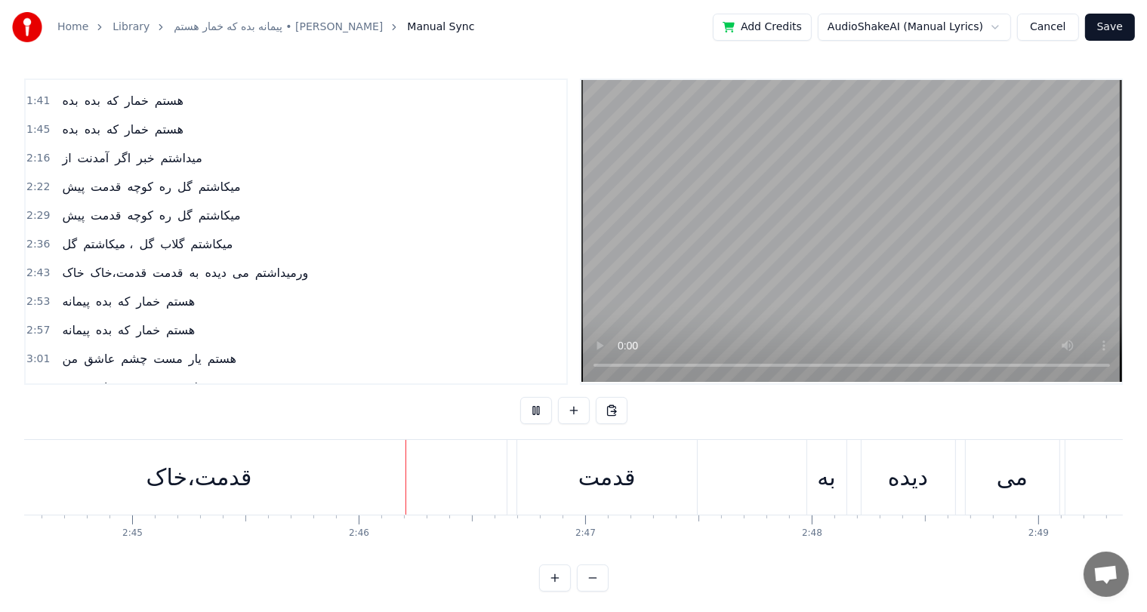
scroll to position [0, 37448]
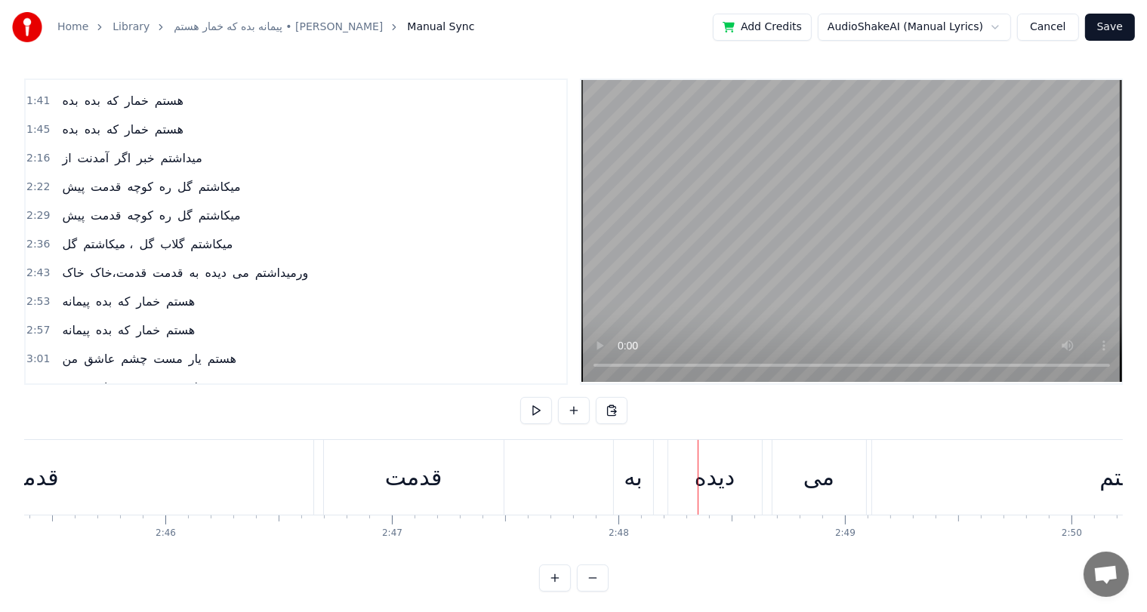
click at [426, 480] on div "قدمت" at bounding box center [413, 477] width 57 height 34
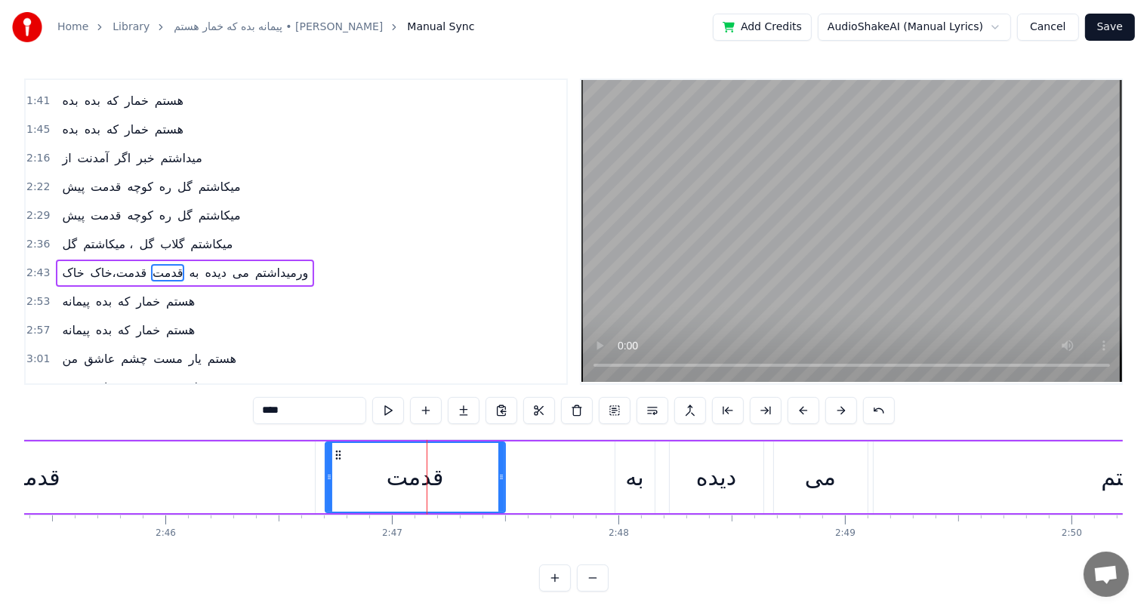
scroll to position [251, 0]
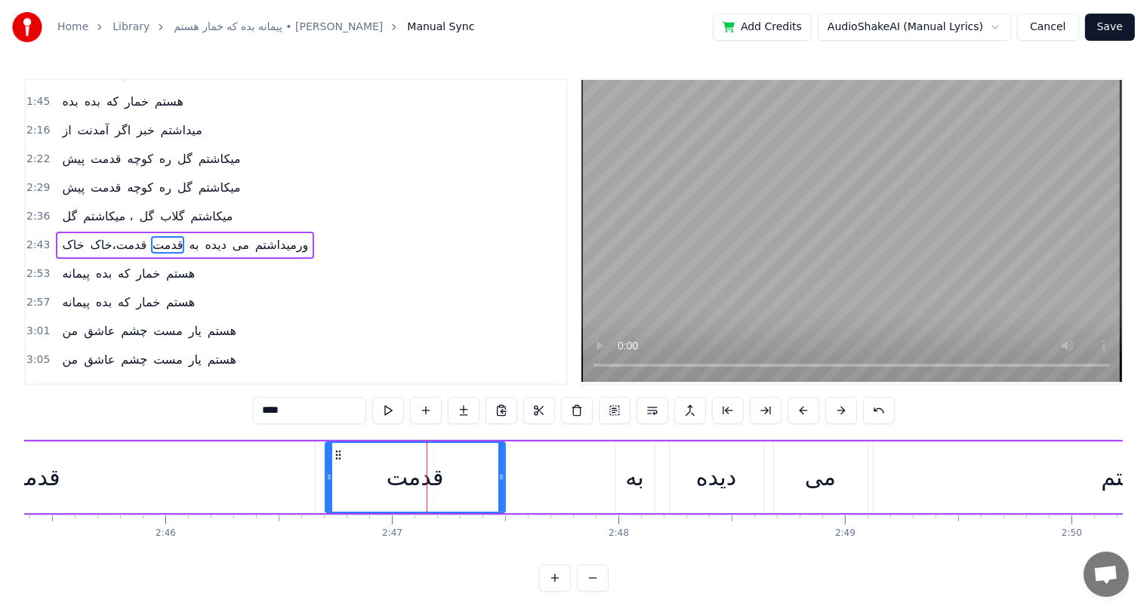
click at [634, 478] on div "به" at bounding box center [634, 477] width 18 height 34
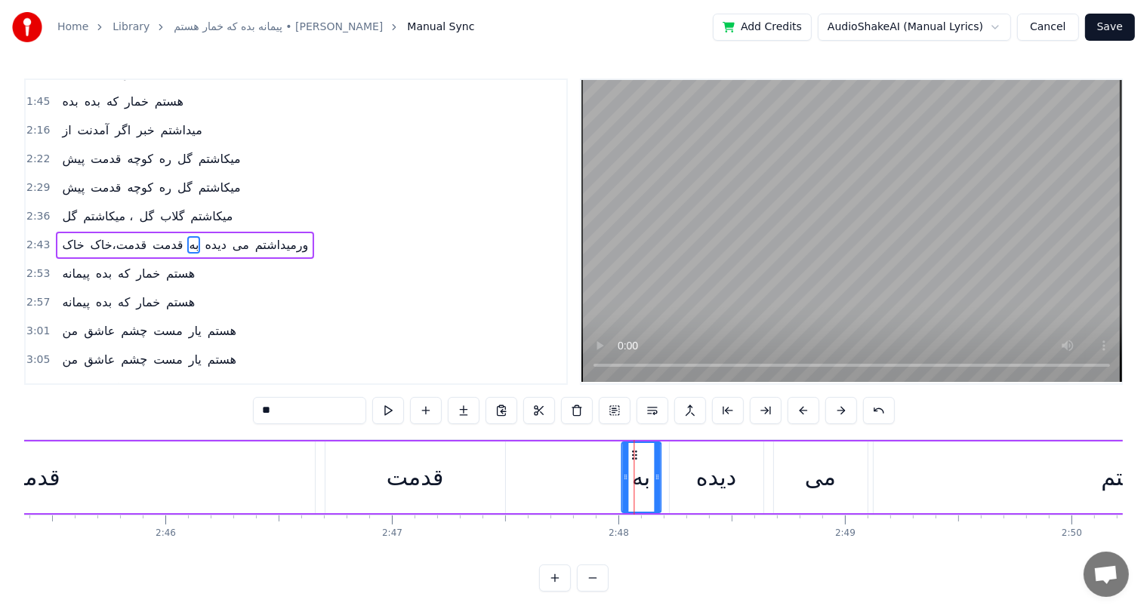
click at [629, 451] on icon at bounding box center [634, 455] width 12 height 12
click at [421, 462] on div "قدمت" at bounding box center [414, 477] width 57 height 34
type input "****"
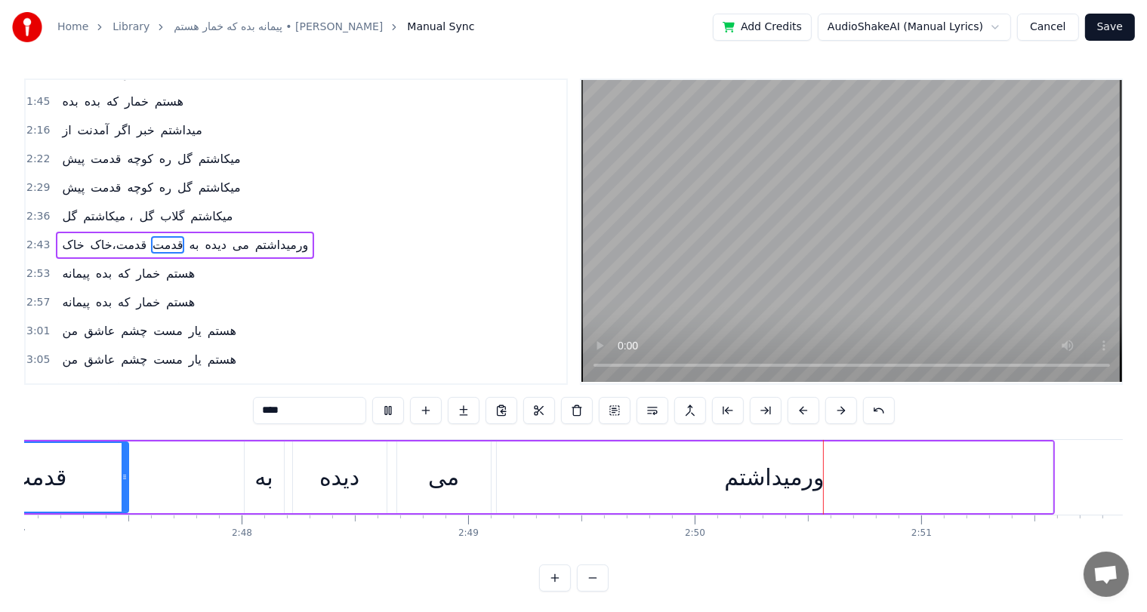
click at [152, 459] on div "خاک قدمت،خاک قدمت به دیده می ورمیداشتم" at bounding box center [110, 477] width 1887 height 75
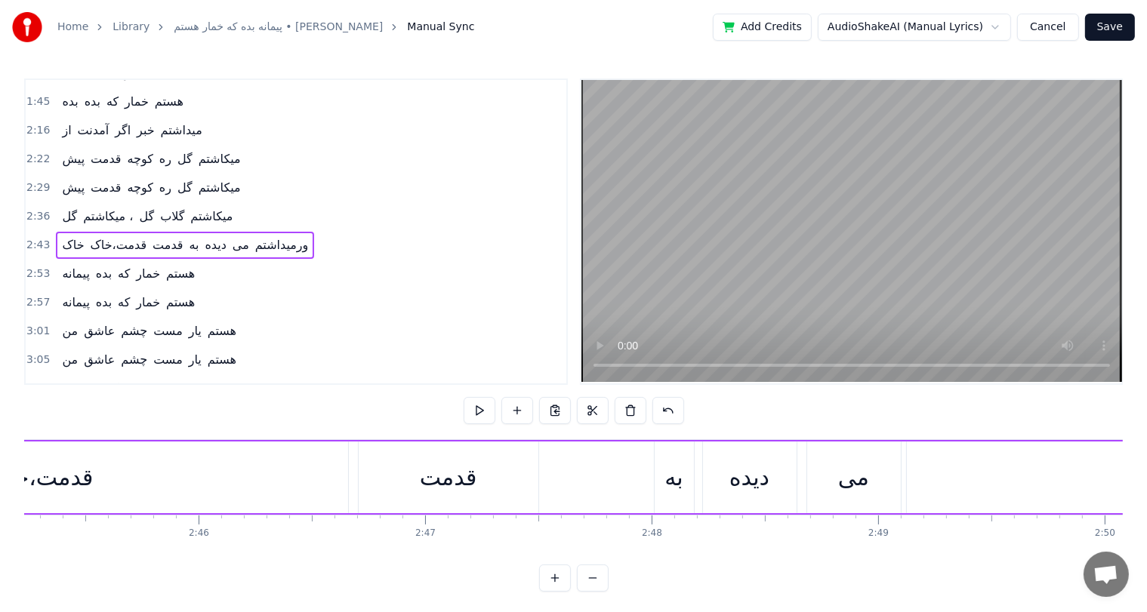
scroll to position [0, 37414]
click at [71, 466] on div "قدمت،خاک" at bounding box center [42, 477] width 106 height 34
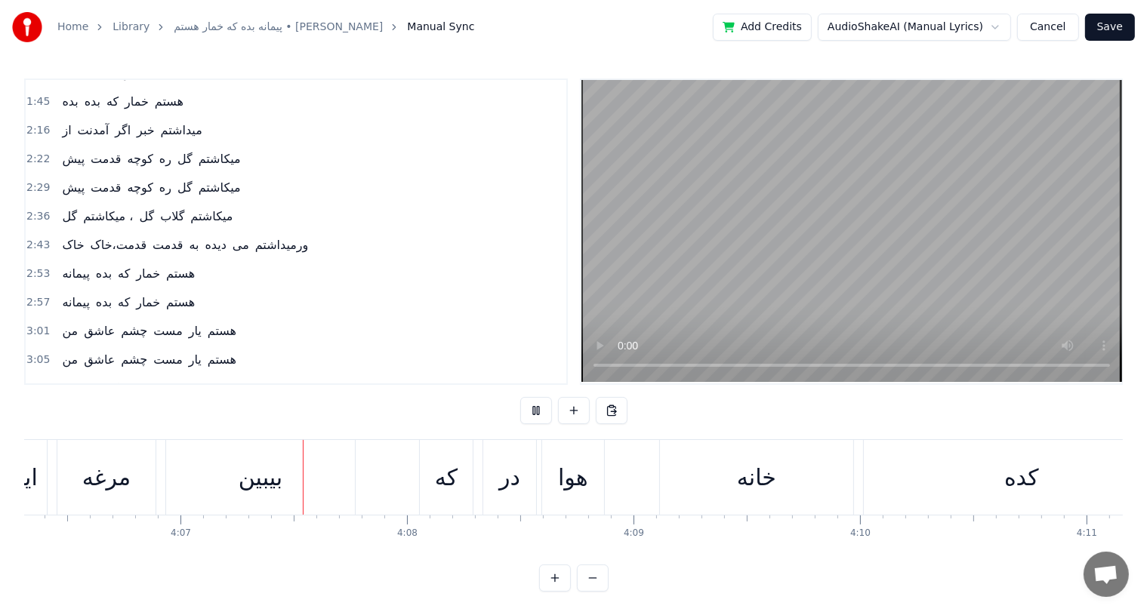
scroll to position [0, 55815]
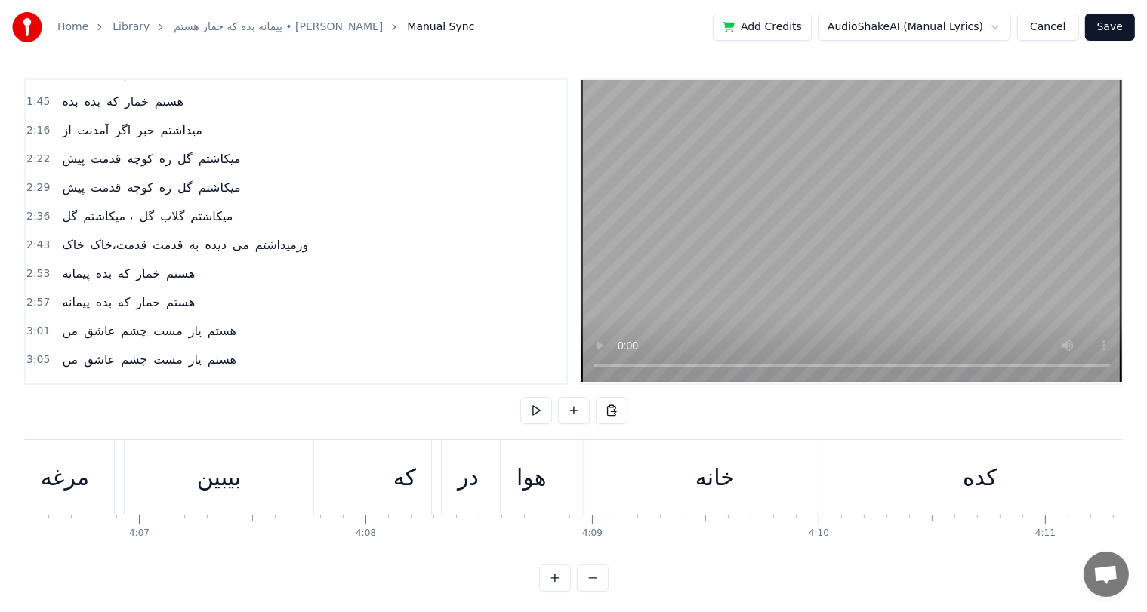
click at [229, 482] on div "بیبین" at bounding box center [219, 477] width 44 height 34
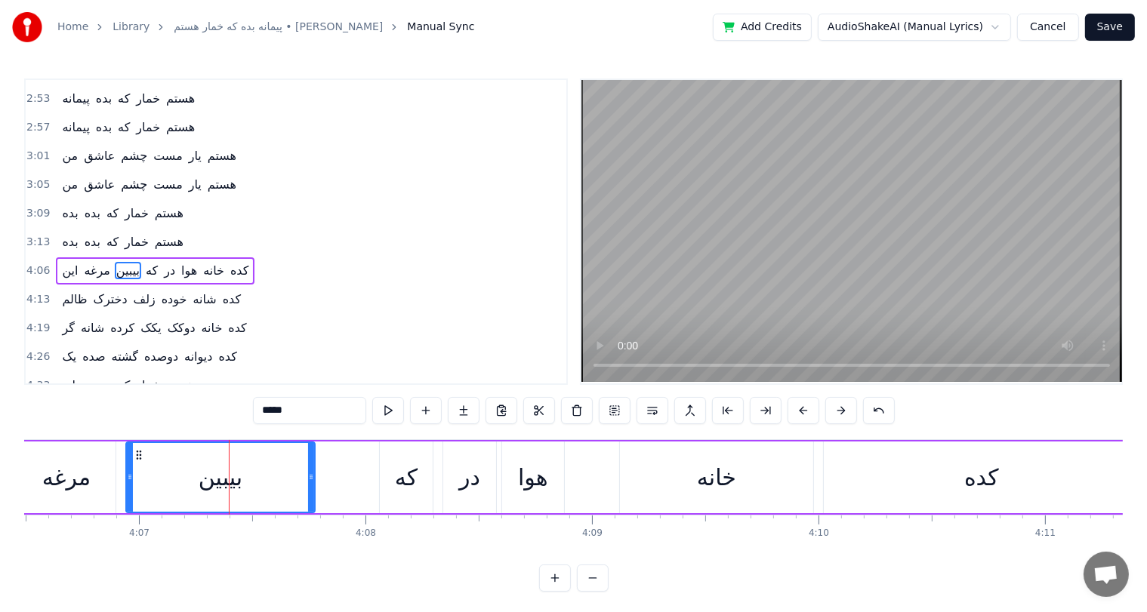
scroll to position [445, 0]
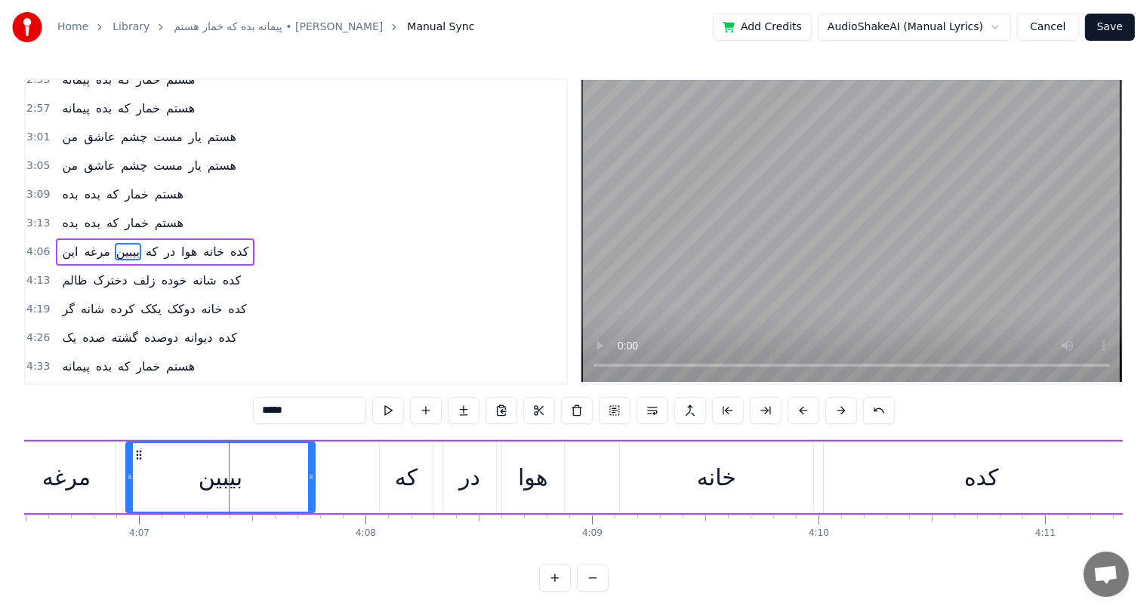
click at [407, 480] on div "که" at bounding box center [406, 477] width 23 height 34
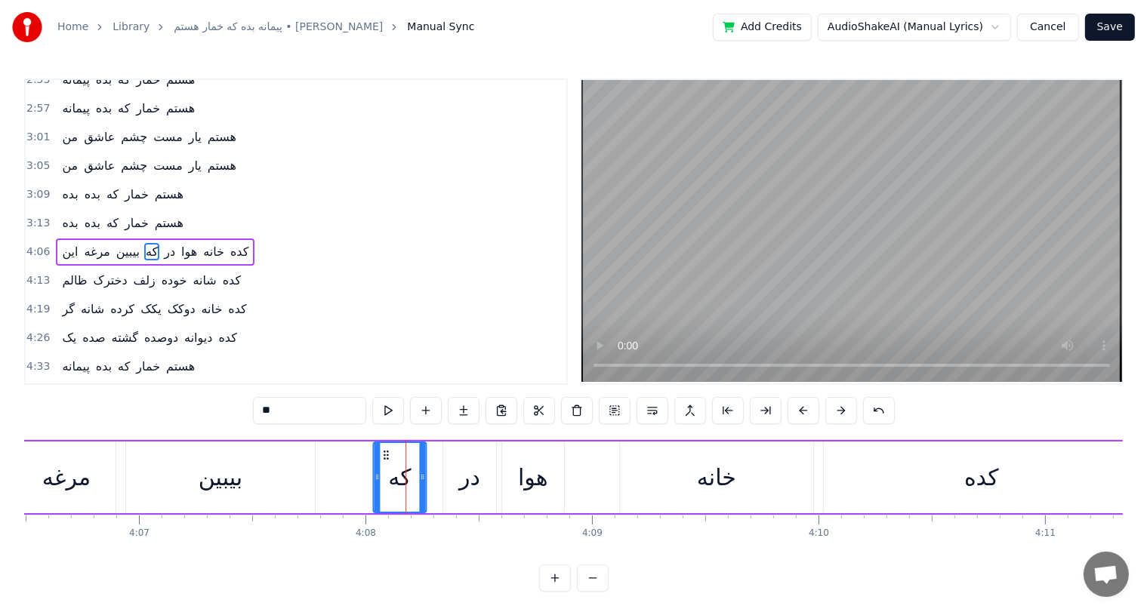
click at [383, 456] on icon at bounding box center [386, 455] width 12 height 12
click at [233, 488] on div "بیبین" at bounding box center [221, 477] width 44 height 34
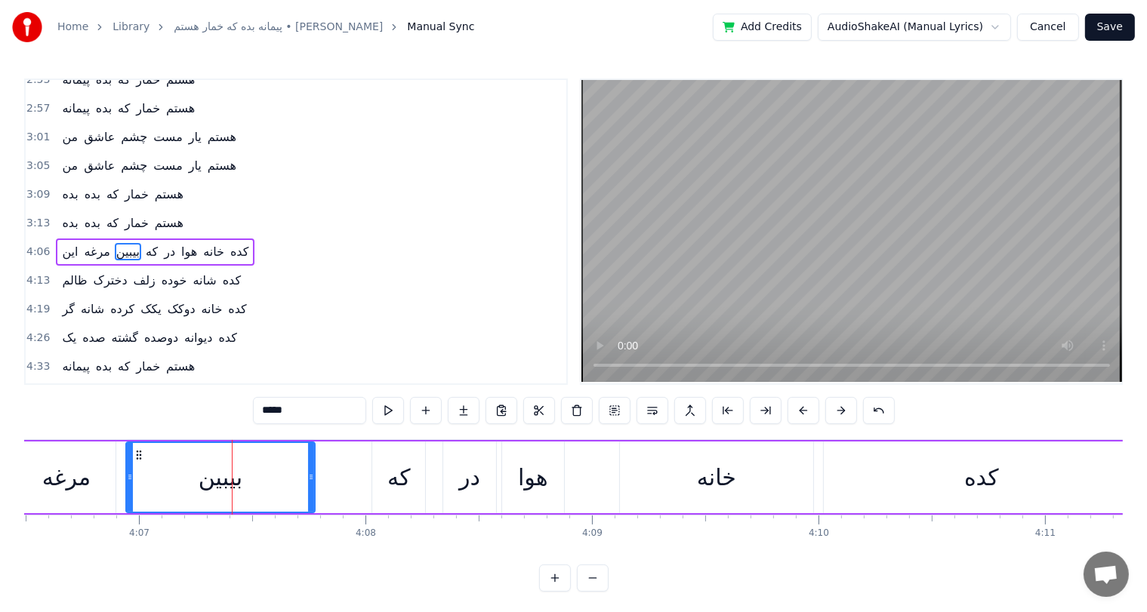
click at [395, 478] on div "که" at bounding box center [398, 477] width 23 height 34
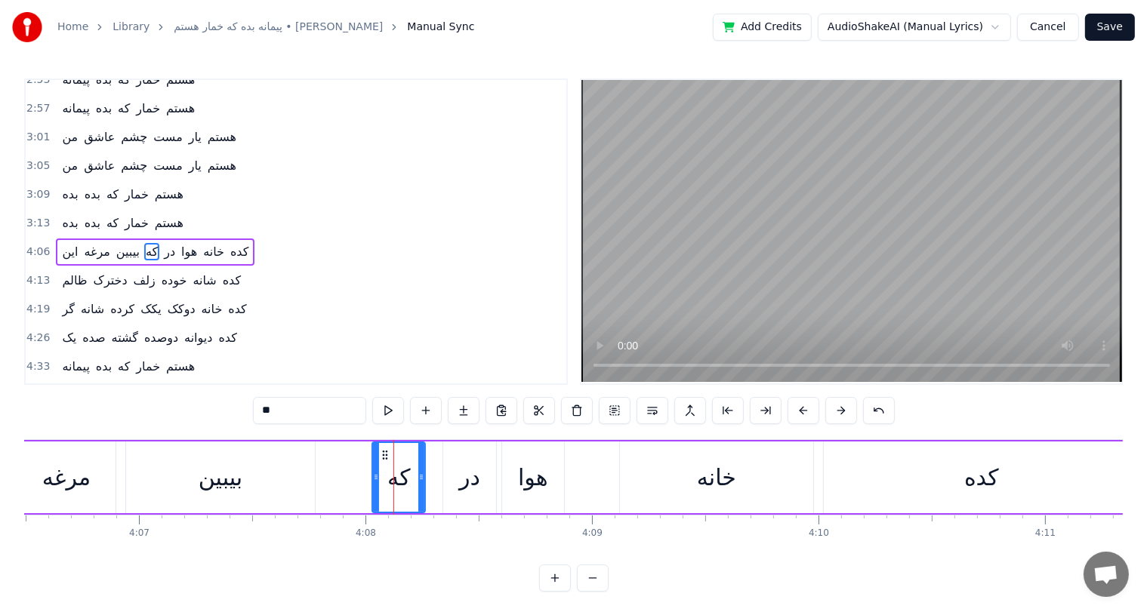
click at [223, 478] on div "بیبین" at bounding box center [221, 477] width 44 height 34
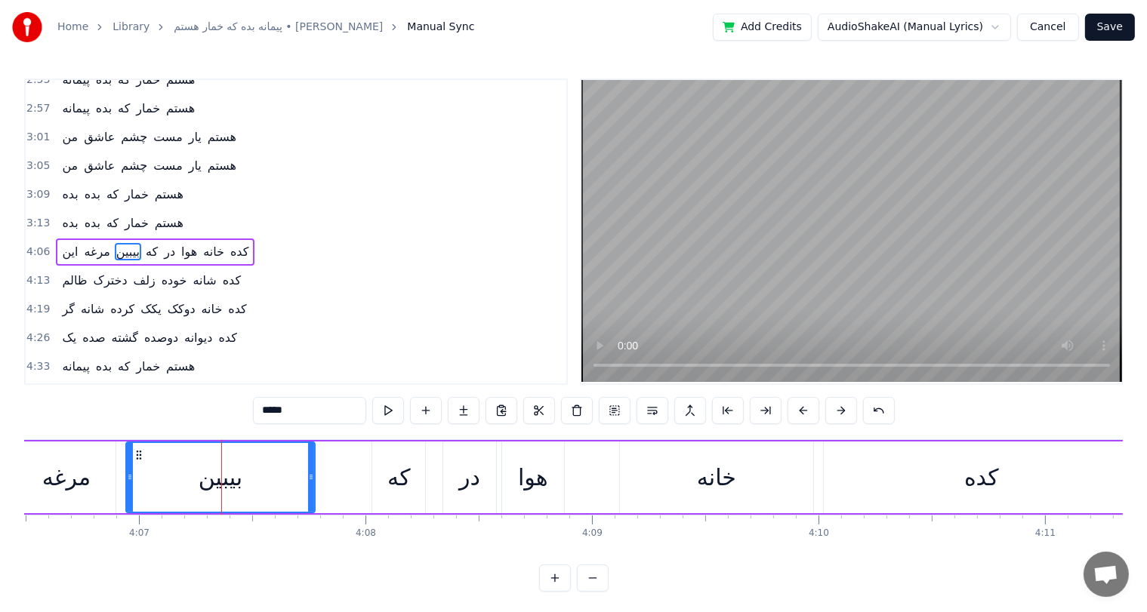
scroll to position [0, 55617]
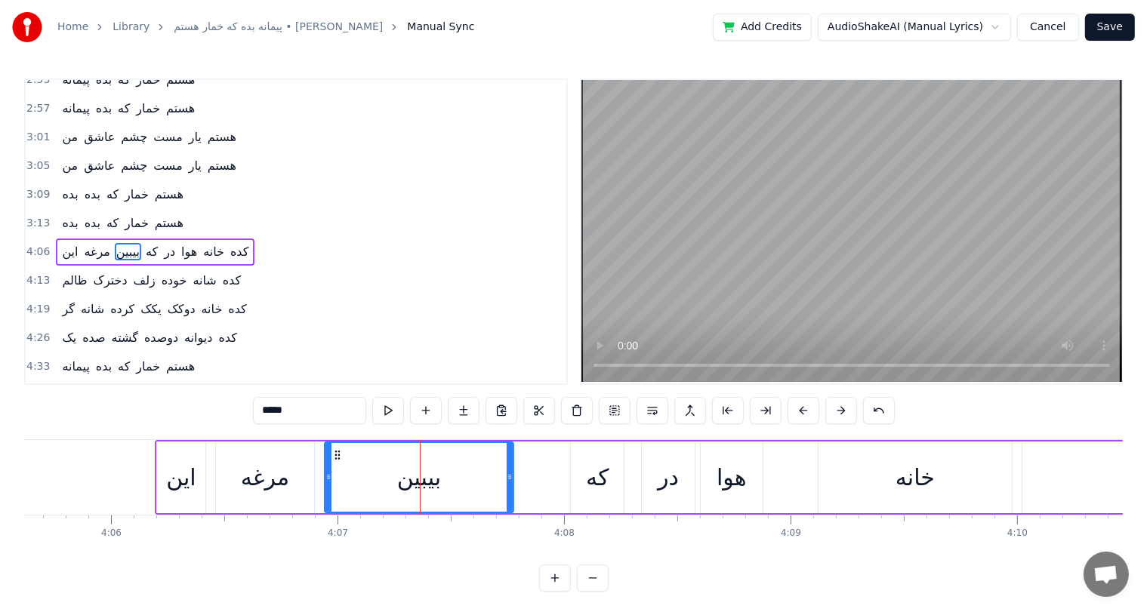
click at [159, 470] on div "این" at bounding box center [181, 478] width 48 height 72
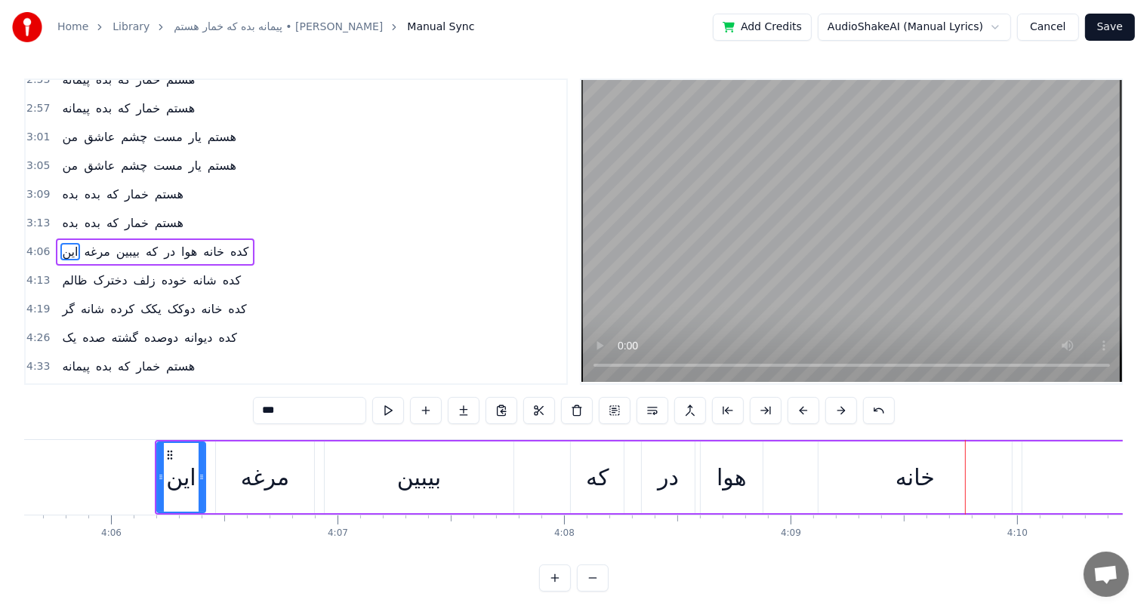
click at [176, 480] on div "این" at bounding box center [181, 477] width 30 height 34
click at [266, 477] on div "مرغه" at bounding box center [265, 477] width 48 height 34
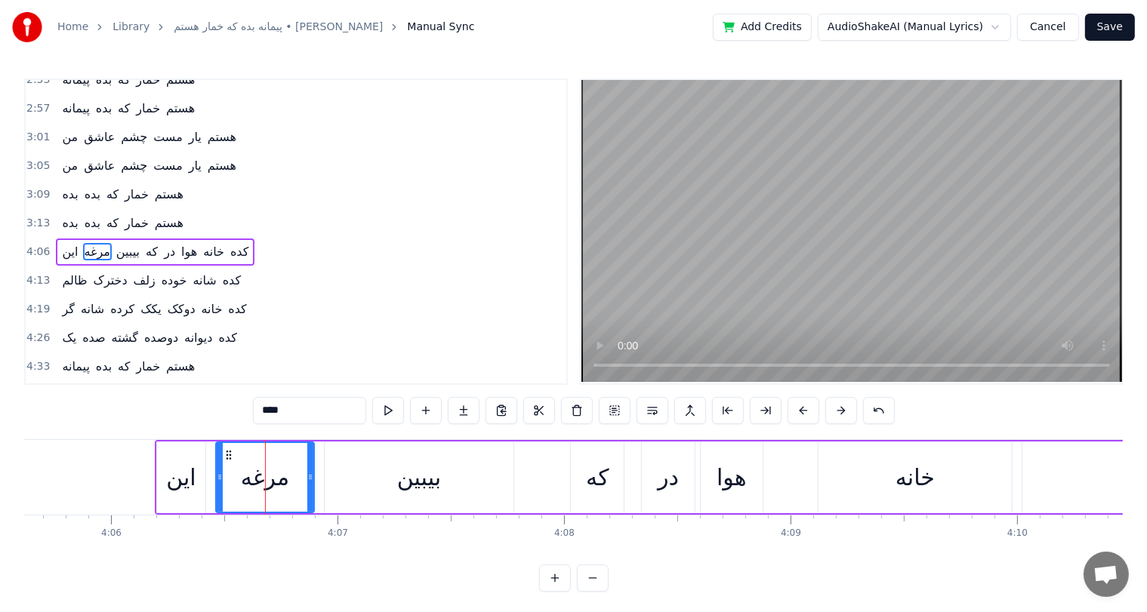
click at [420, 474] on div "بیبین" at bounding box center [419, 477] width 44 height 34
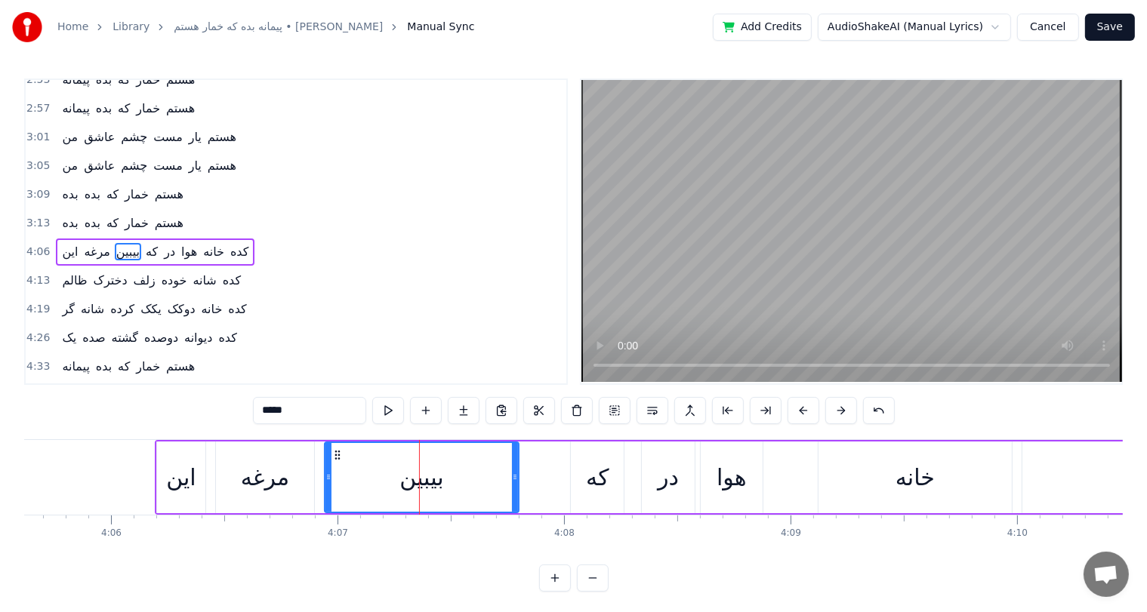
drag, startPoint x: 505, startPoint y: 478, endPoint x: 516, endPoint y: 479, distance: 10.6
click at [516, 479] on div "بیبین" at bounding box center [421, 477] width 192 height 69
click at [596, 483] on div "که" at bounding box center [597, 477] width 23 height 34
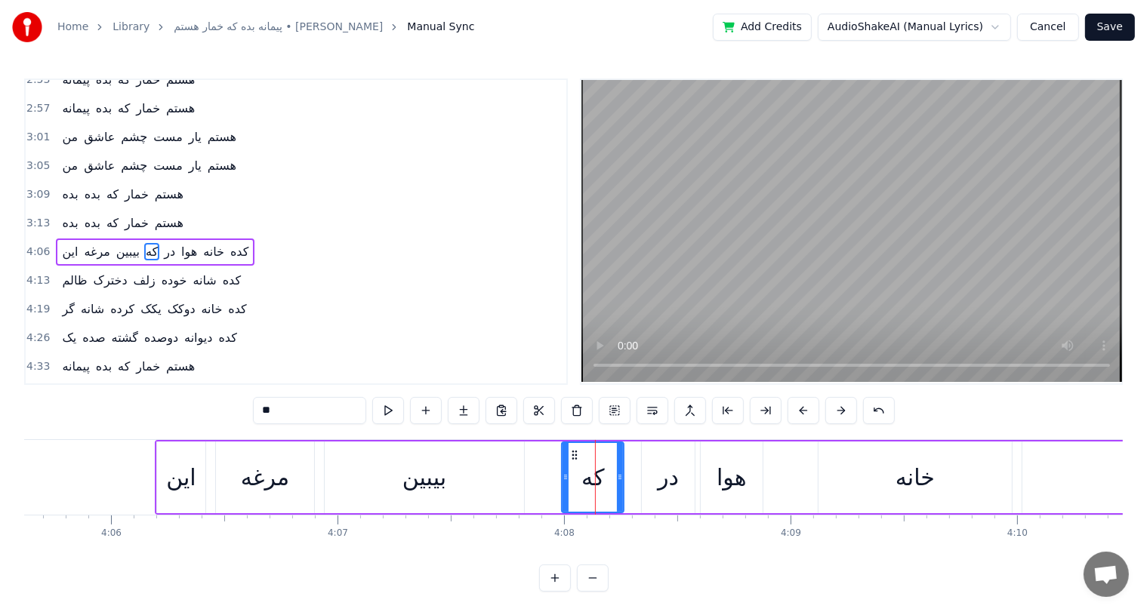
drag, startPoint x: 571, startPoint y: 471, endPoint x: 562, endPoint y: 473, distance: 9.3
click at [562, 473] on icon at bounding box center [565, 477] width 6 height 12
click at [660, 478] on div "در" at bounding box center [667, 477] width 21 height 34
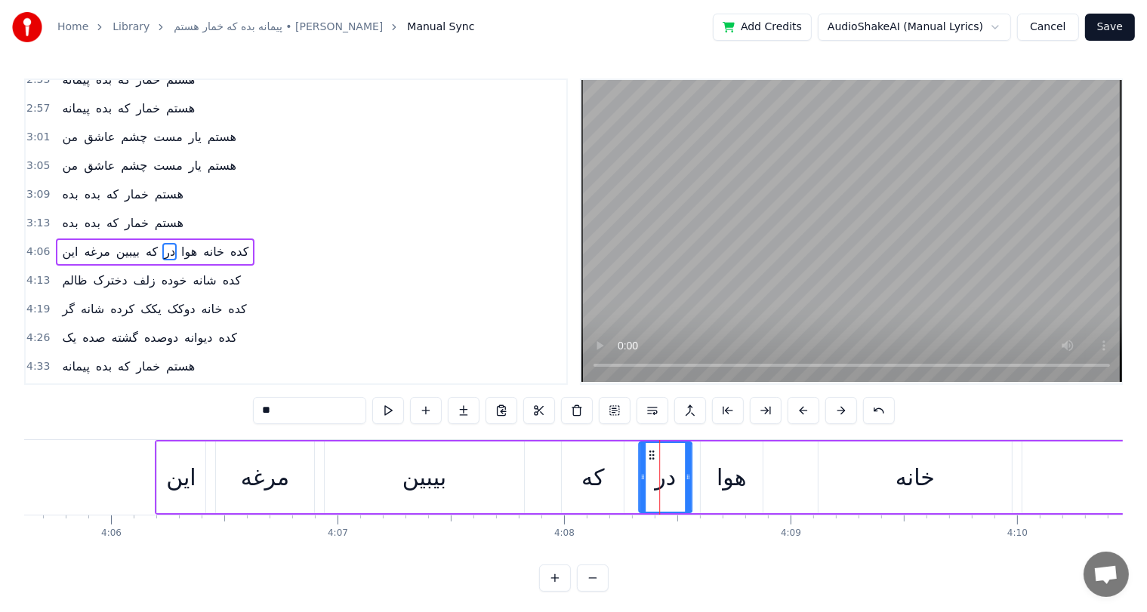
click at [648, 451] on icon at bounding box center [651, 455] width 12 height 12
click at [734, 471] on div "هوا" at bounding box center [731, 477] width 30 height 34
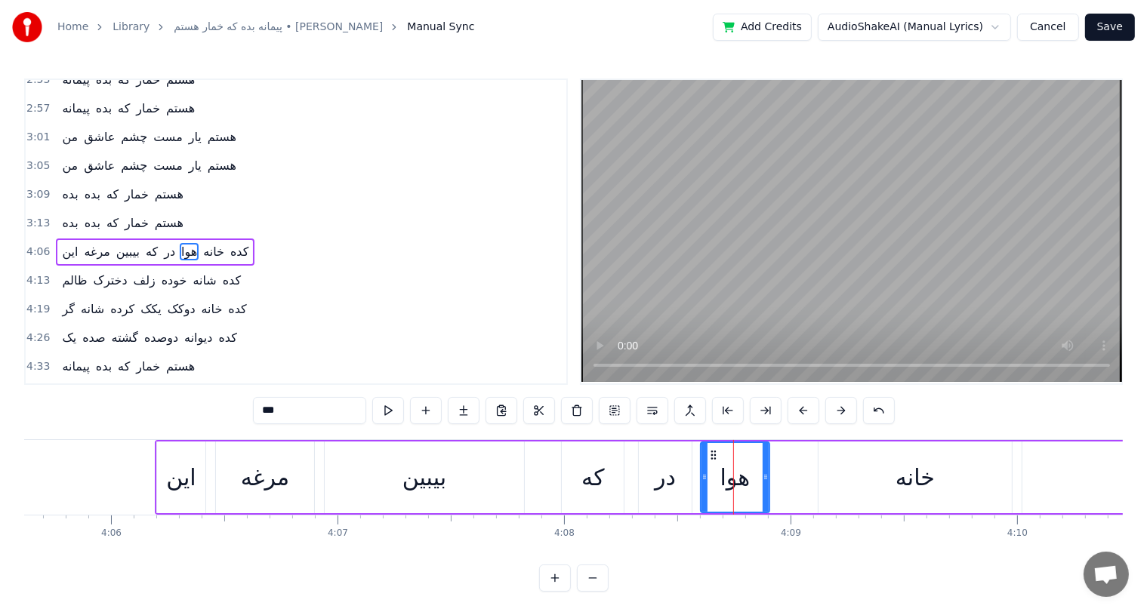
click at [766, 472] on icon at bounding box center [765, 477] width 6 height 12
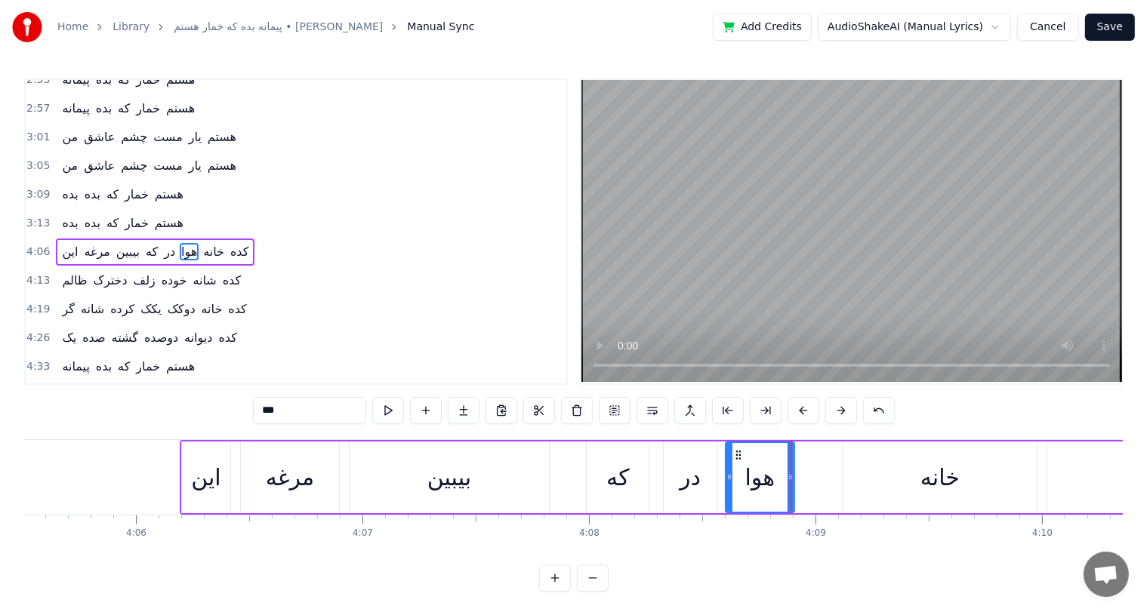
scroll to position [0, 55593]
click at [439, 489] on div "بیبین" at bounding box center [448, 477] width 44 height 34
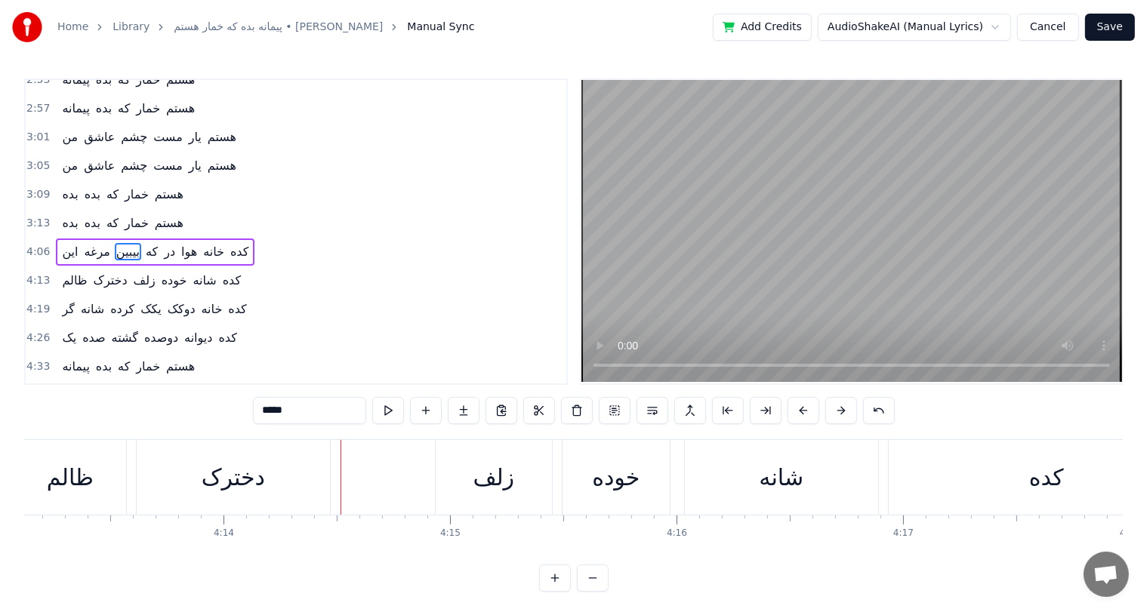
scroll to position [0, 57314]
click at [482, 479] on div "زلف" at bounding box center [496, 477] width 42 height 34
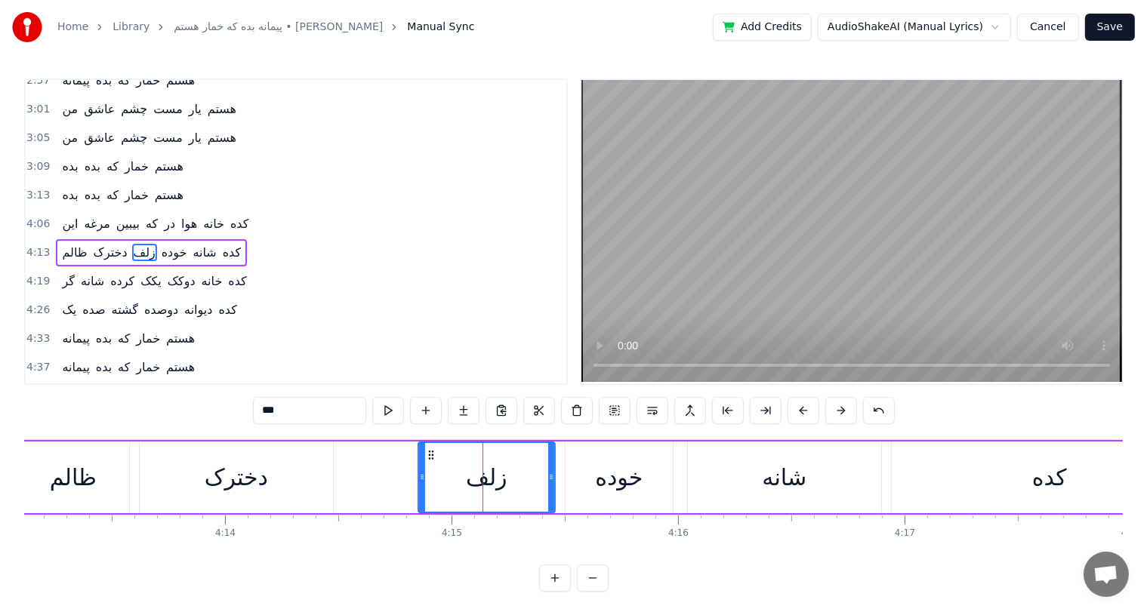
drag, startPoint x: 441, startPoint y: 473, endPoint x: 420, endPoint y: 473, distance: 21.1
click at [420, 473] on icon at bounding box center [422, 477] width 6 height 12
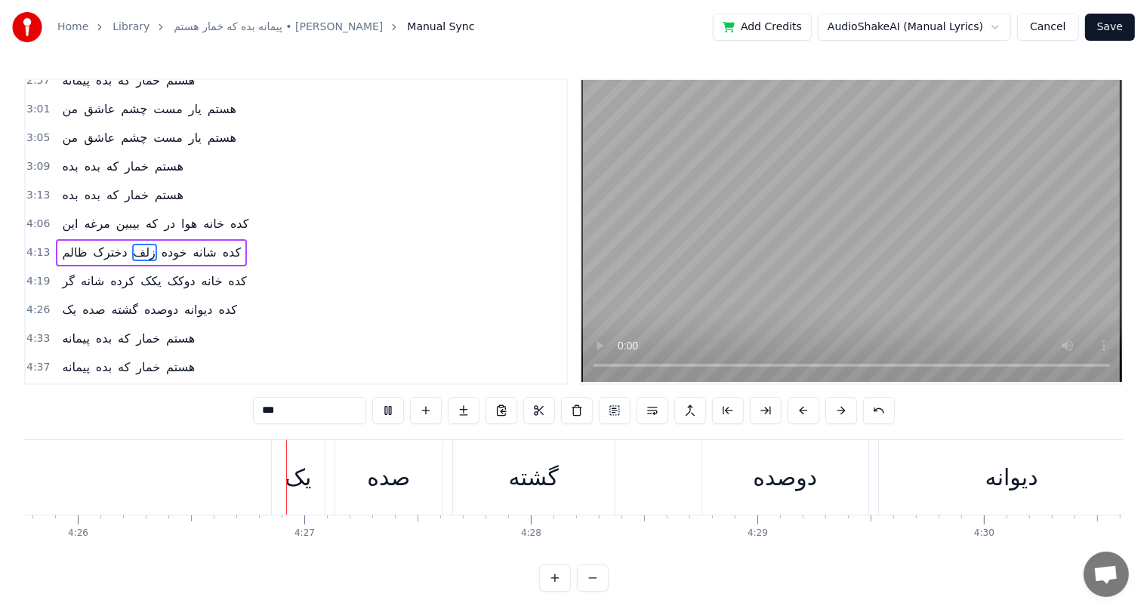
scroll to position [0, 60208]
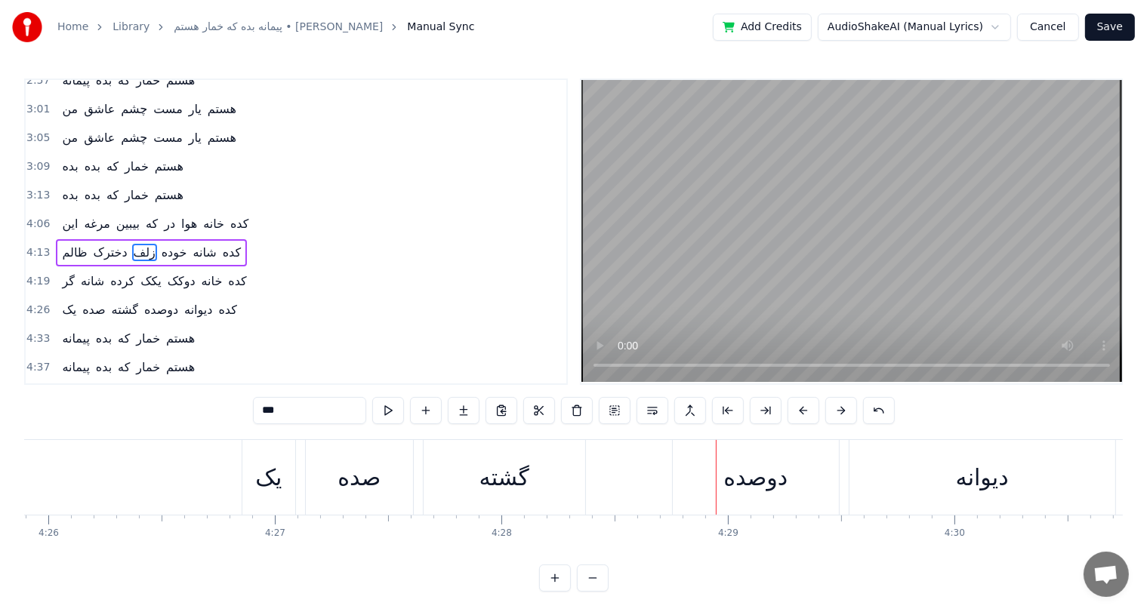
click at [119, 301] on span "گشته" at bounding box center [124, 309] width 29 height 17
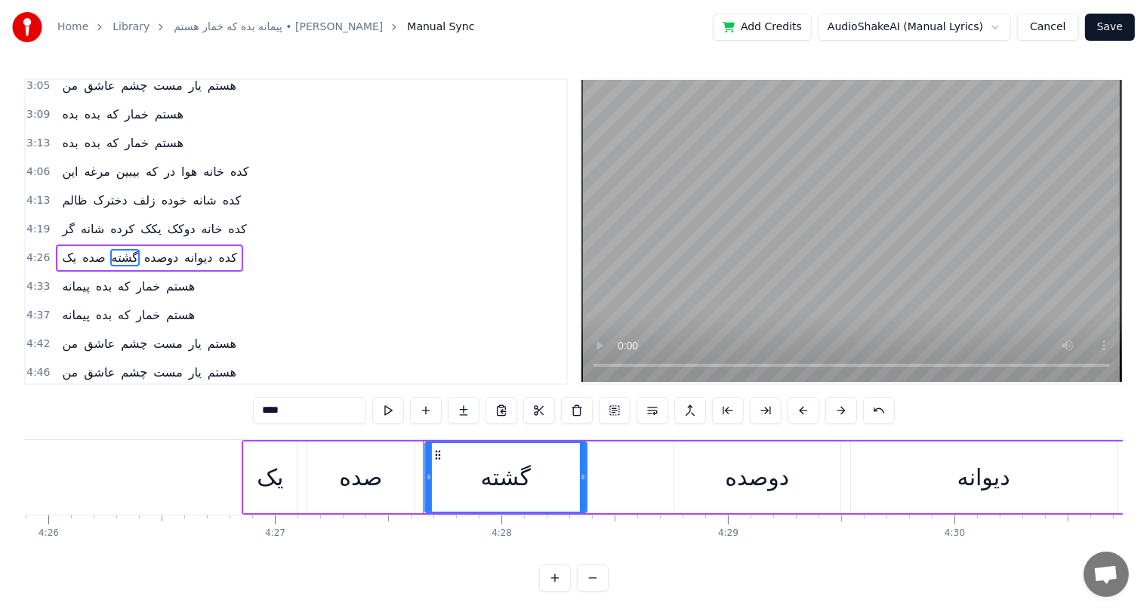
scroll to position [528, 0]
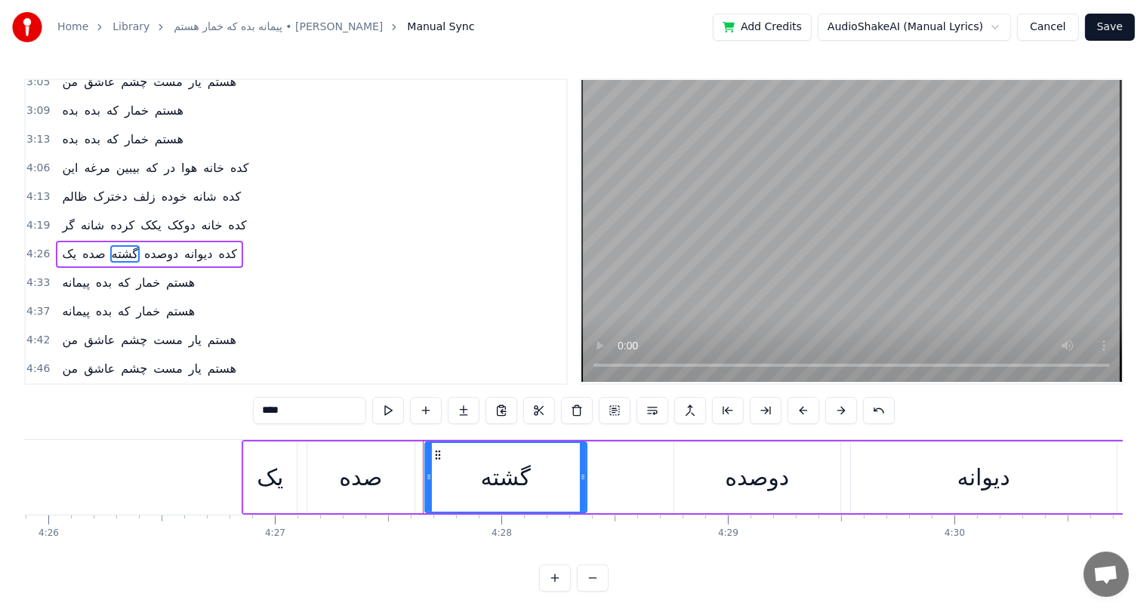
drag, startPoint x: 283, startPoint y: 408, endPoint x: 291, endPoint y: 410, distance: 8.4
click at [291, 410] on input "****" at bounding box center [309, 410] width 113 height 27
click at [281, 410] on input "****" at bounding box center [309, 410] width 113 height 27
click at [286, 410] on input "****" at bounding box center [309, 410] width 113 height 27
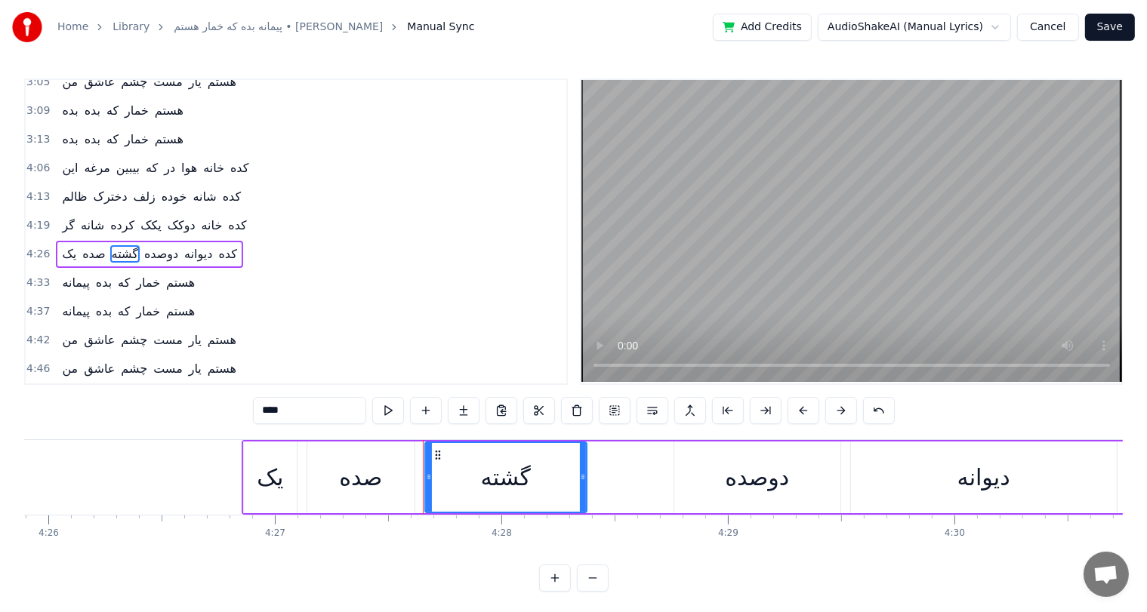
click at [284, 413] on input "****" at bounding box center [309, 410] width 113 height 27
drag, startPoint x: 292, startPoint y: 414, endPoint x: 282, endPoint y: 417, distance: 10.3
click at [282, 417] on input "****" at bounding box center [309, 410] width 113 height 27
click at [61, 245] on span "یک" at bounding box center [68, 253] width 17 height 17
type input "**"
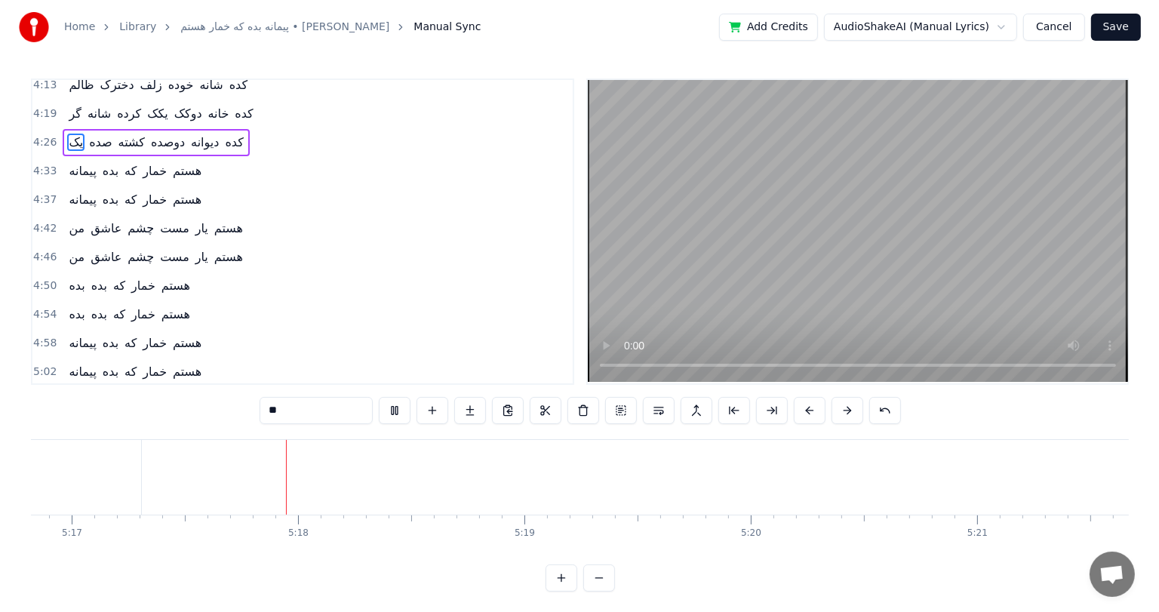
scroll to position [0, 71799]
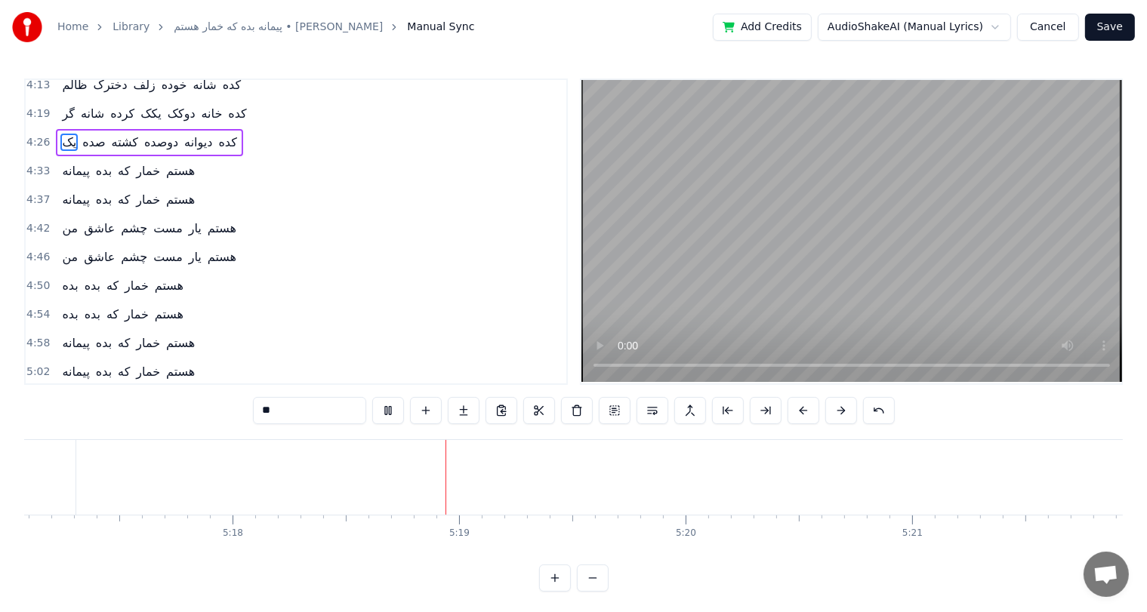
click at [1116, 27] on button "Save" at bounding box center [1110, 27] width 50 height 27
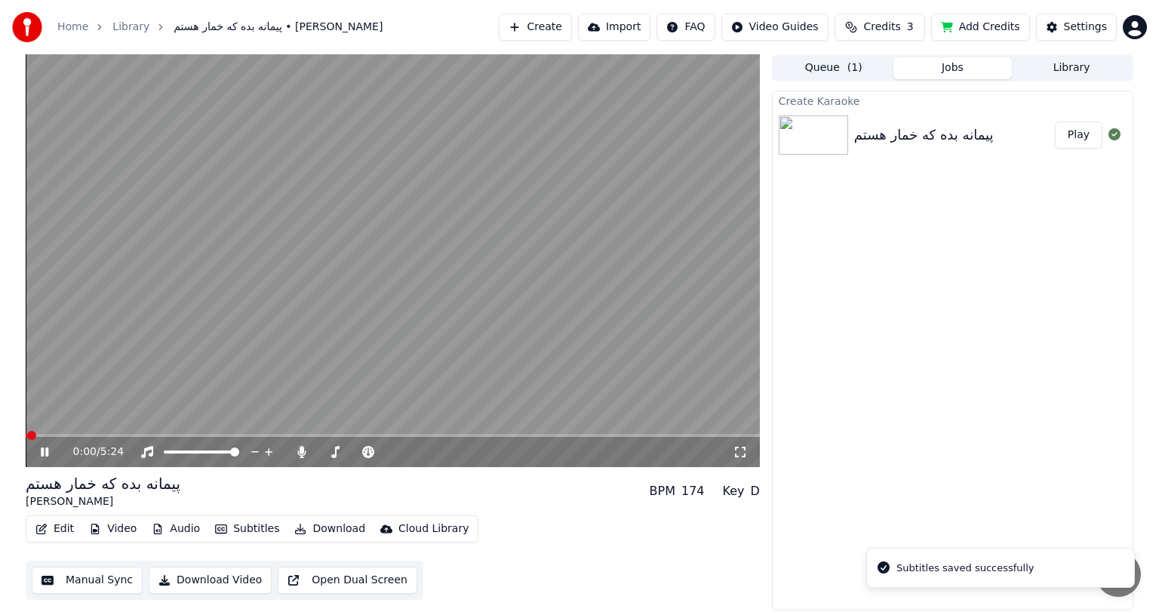
click at [43, 453] on icon at bounding box center [45, 452] width 8 height 9
click at [43, 453] on icon at bounding box center [44, 452] width 9 height 11
click at [43, 453] on icon at bounding box center [45, 452] width 8 height 9
click at [43, 453] on icon at bounding box center [44, 452] width 9 height 11
click at [43, 453] on icon at bounding box center [45, 452] width 8 height 9
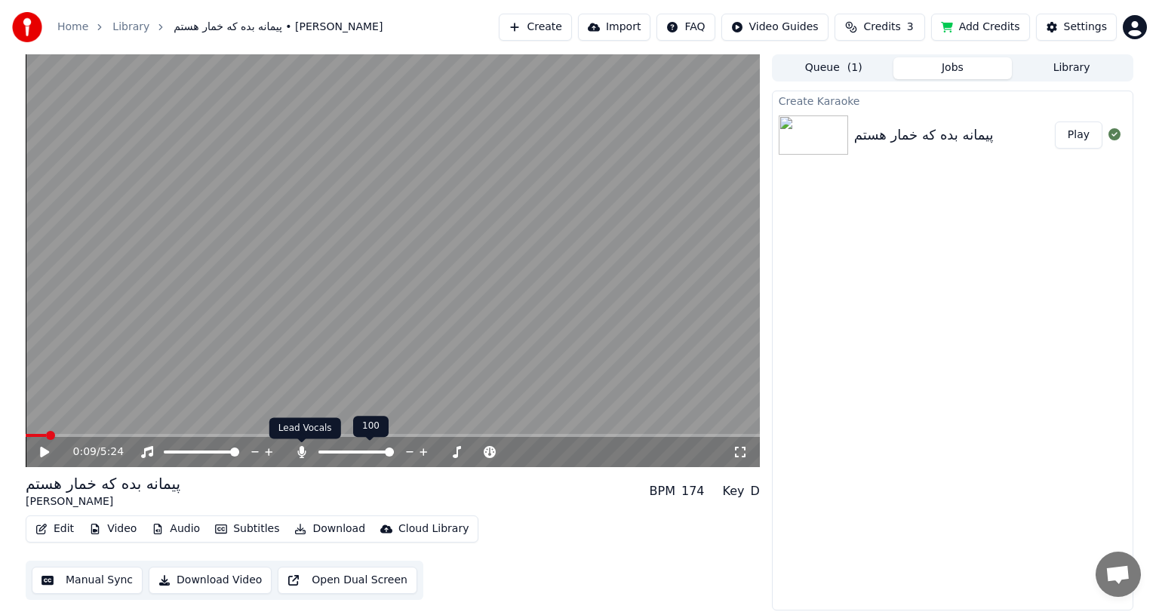
click at [303, 452] on icon at bounding box center [301, 452] width 8 height 12
click at [214, 586] on button "Download Video" at bounding box center [210, 580] width 123 height 27
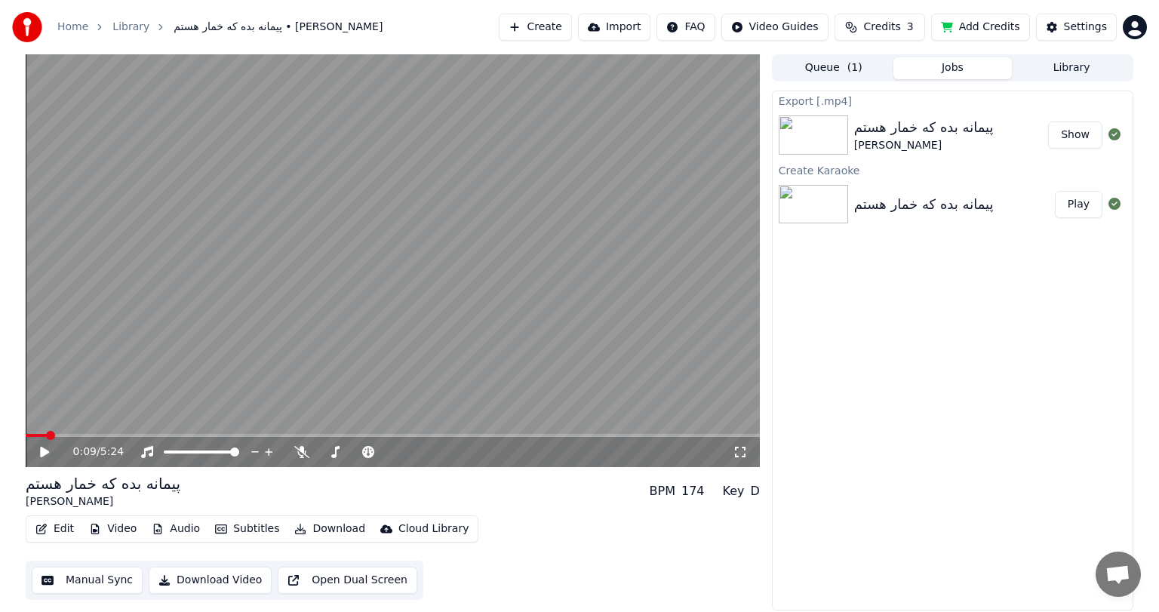
click at [1079, 136] on button "Show" at bounding box center [1075, 135] width 54 height 27
click at [1080, 27] on div "Settings" at bounding box center [1085, 27] width 43 height 15
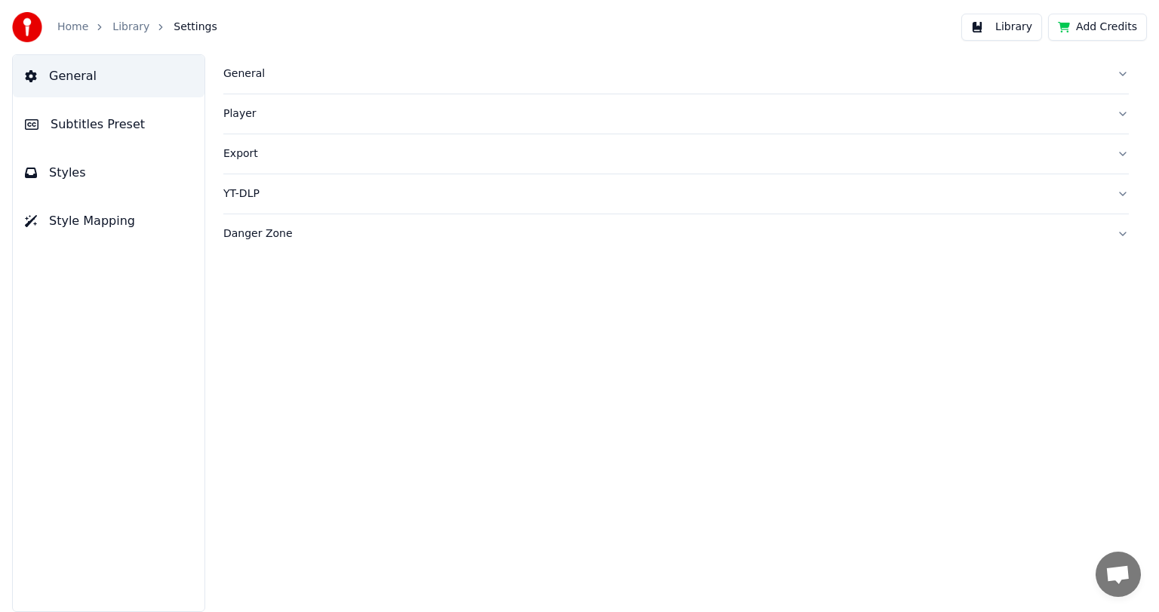
click at [72, 26] on link "Home" at bounding box center [72, 27] width 31 height 15
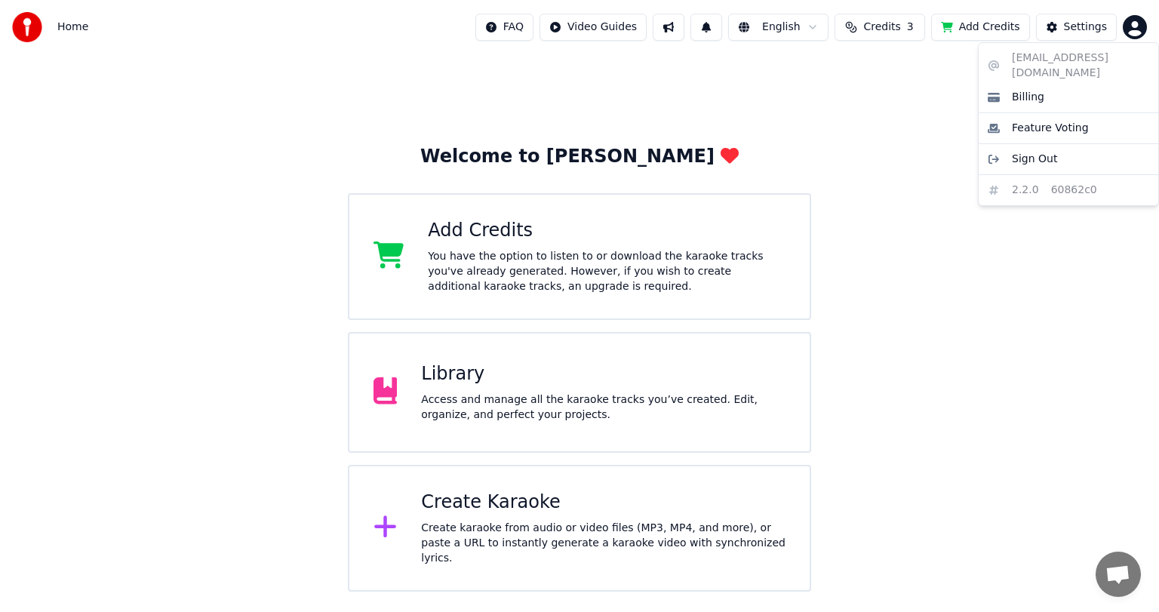
click at [1134, 32] on html "Home FAQ Video Guides English Credits 3 Add Credits Settings Welcome to Youka A…" at bounding box center [579, 296] width 1159 height 592
click at [1041, 152] on span "Sign Out" at bounding box center [1034, 159] width 45 height 15
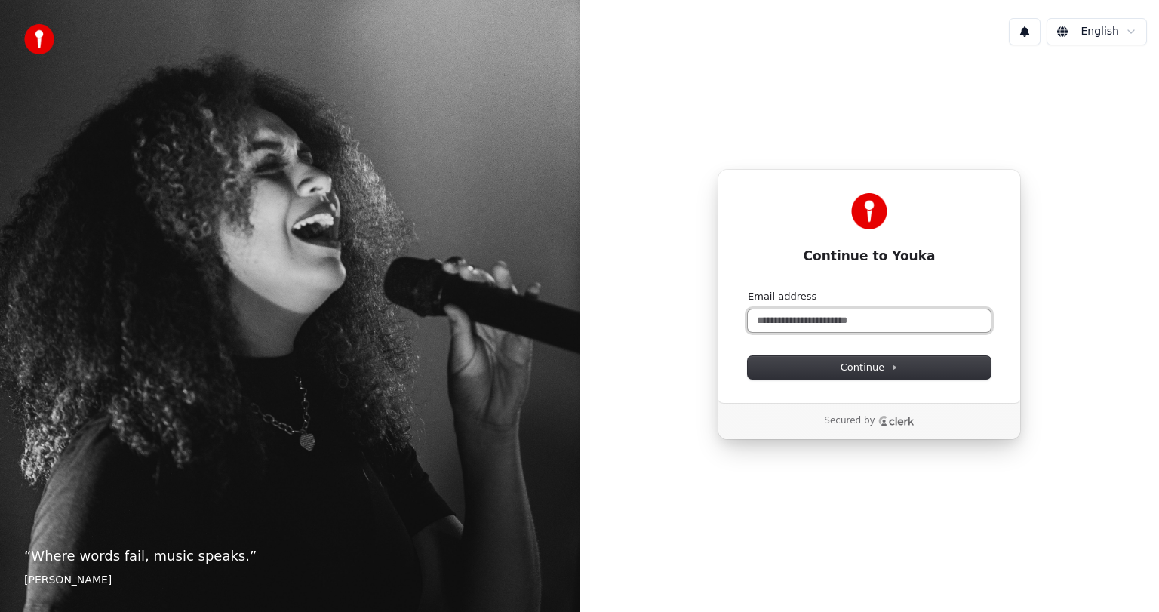
click at [832, 314] on input "Email address" at bounding box center [869, 320] width 243 height 23
click at [748, 290] on button "submit" at bounding box center [748, 290] width 0 height 0
type input "**********"
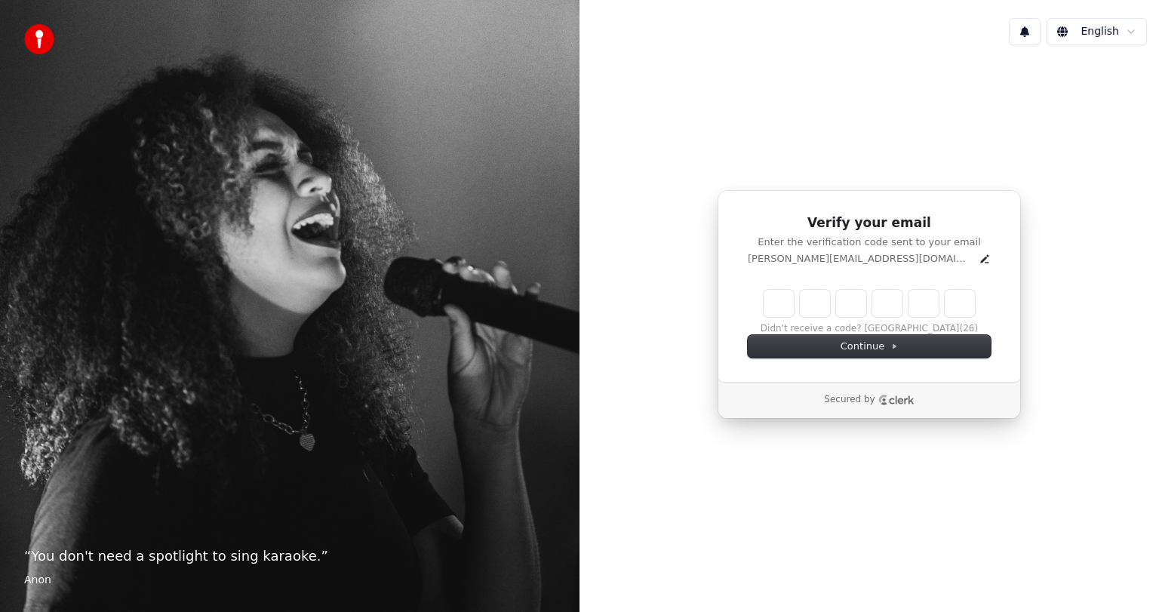
click at [779, 304] on input "Enter verification code" at bounding box center [869, 303] width 211 height 27
type input "******"
